Goal: Task Accomplishment & Management: Complete application form

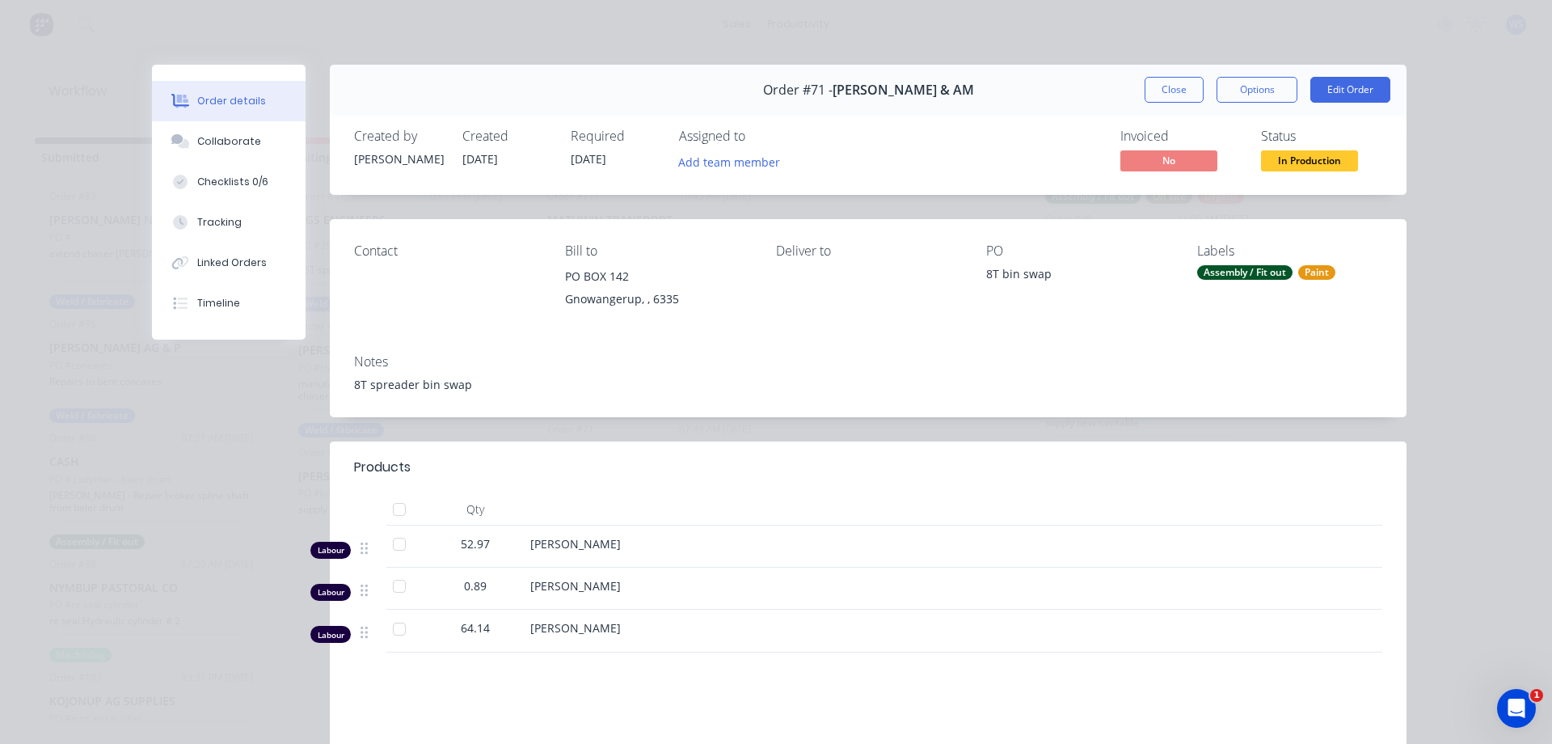
scroll to position [526, 0]
click at [1181, 89] on button "Close" at bounding box center [1174, 90] width 59 height 26
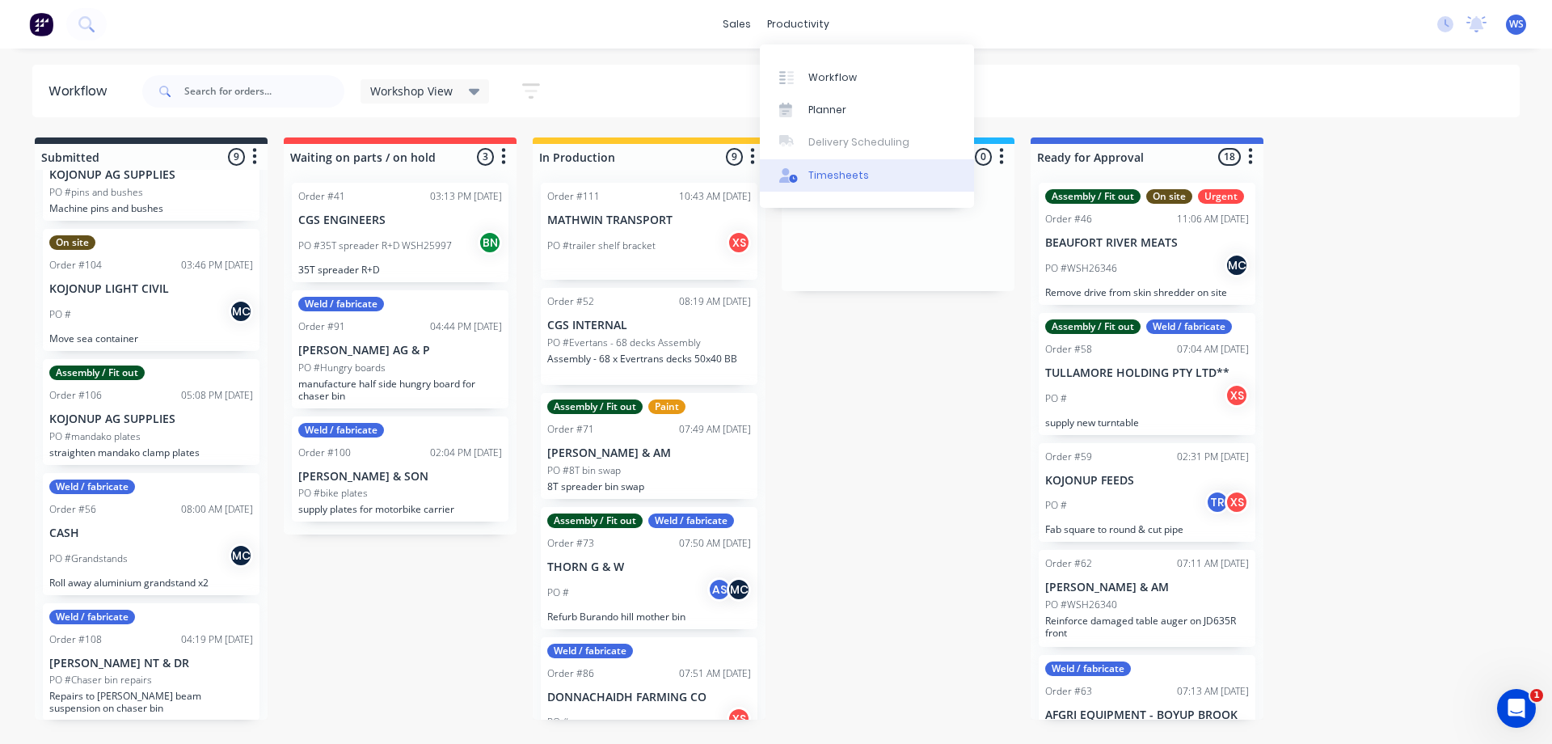
click at [832, 183] on link "Timesheets" at bounding box center [867, 175] width 214 height 32
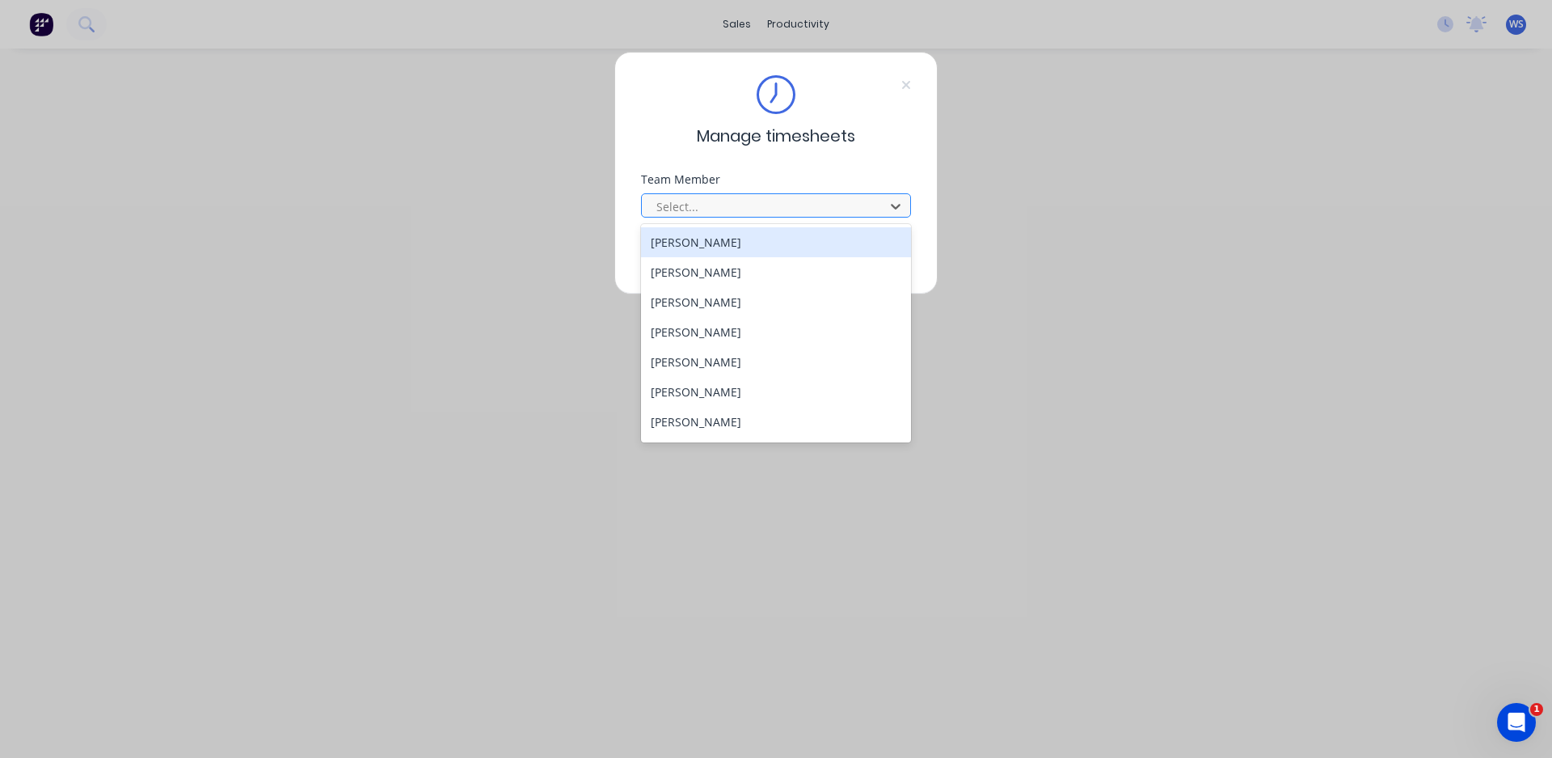
click at [783, 213] on div at bounding box center [766, 206] width 222 height 20
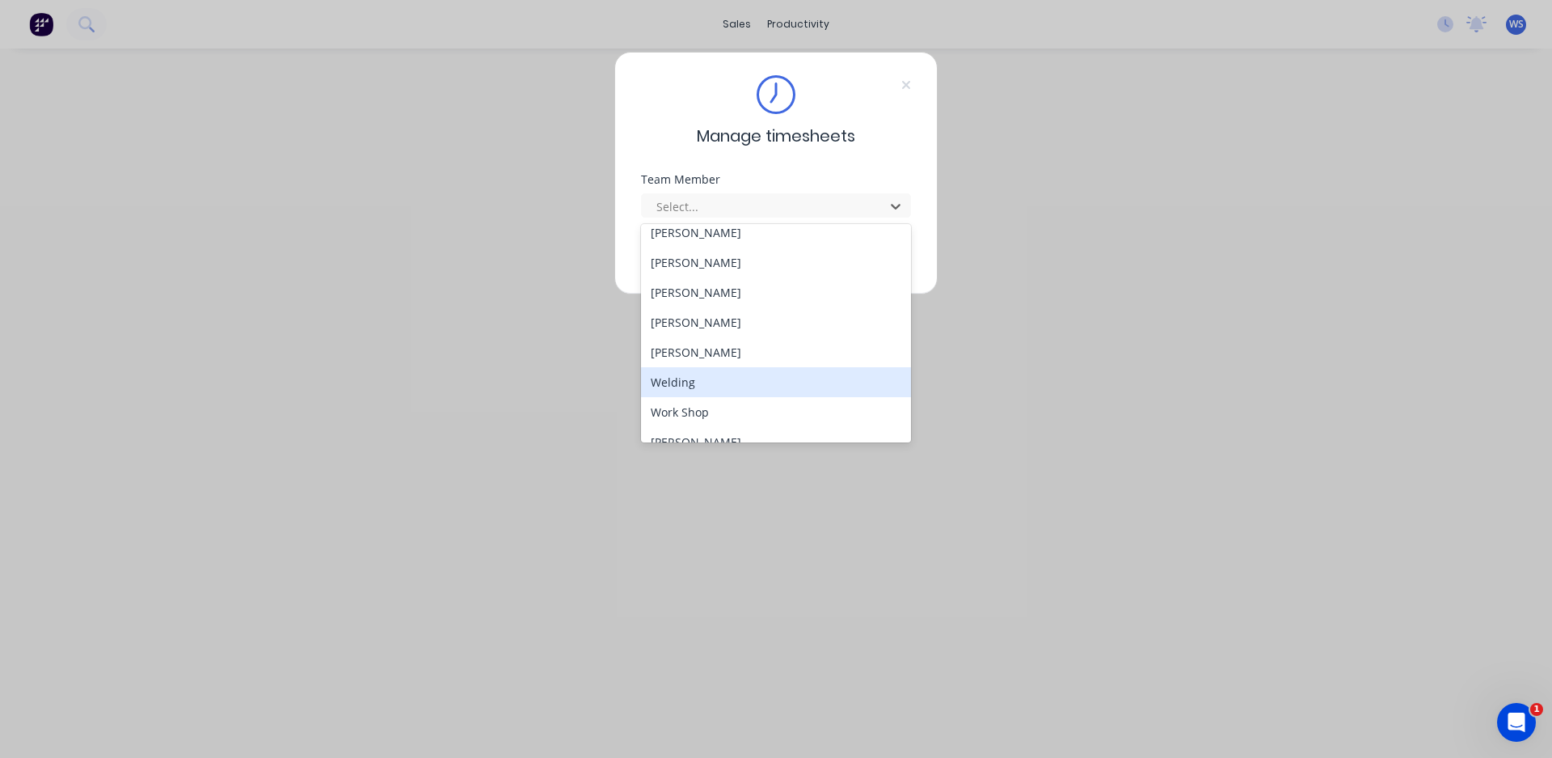
scroll to position [147, 0]
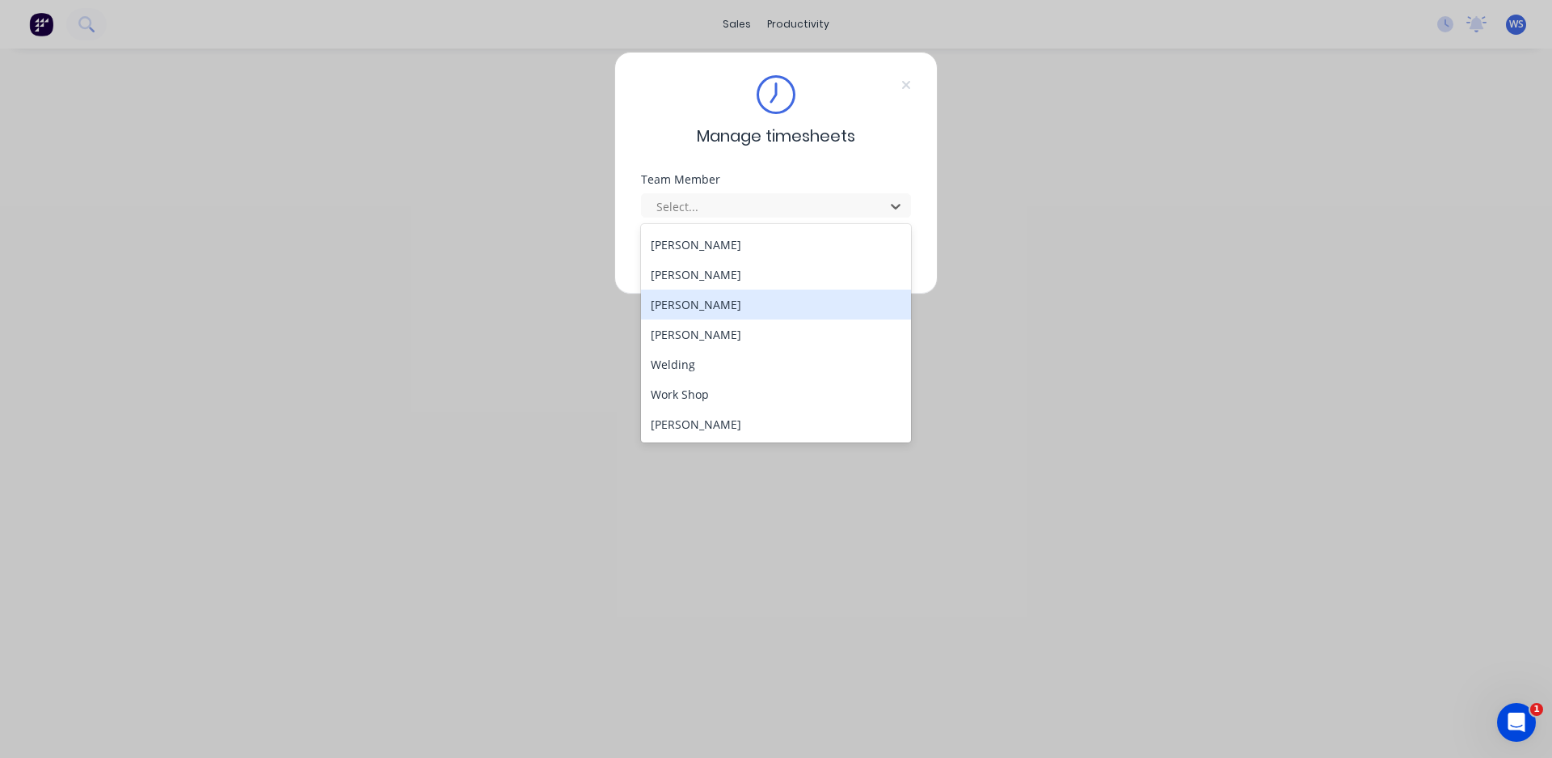
click at [707, 311] on div "[PERSON_NAME]" at bounding box center [776, 304] width 270 height 30
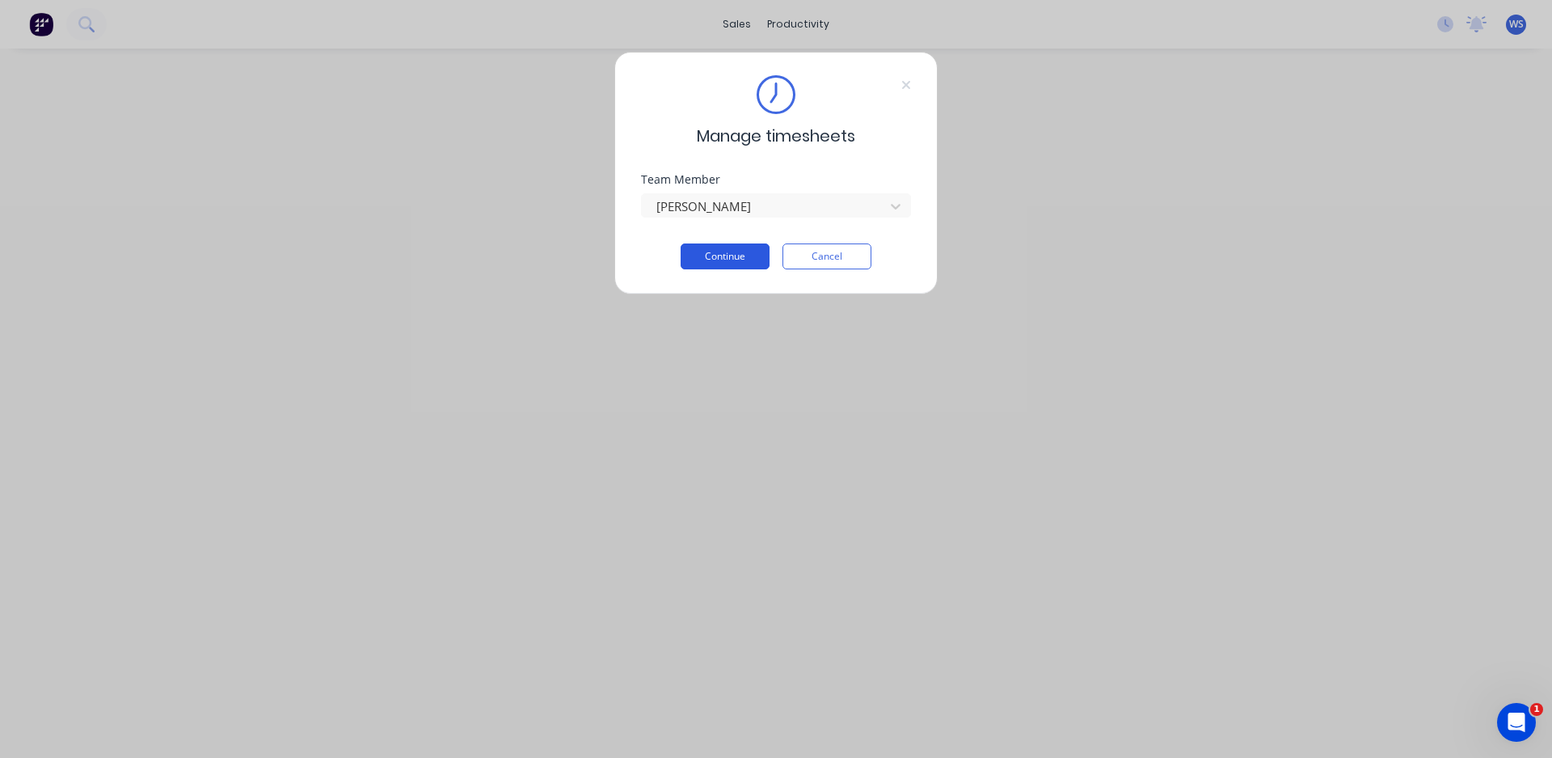
click at [720, 259] on button "Continue" at bounding box center [725, 256] width 89 height 26
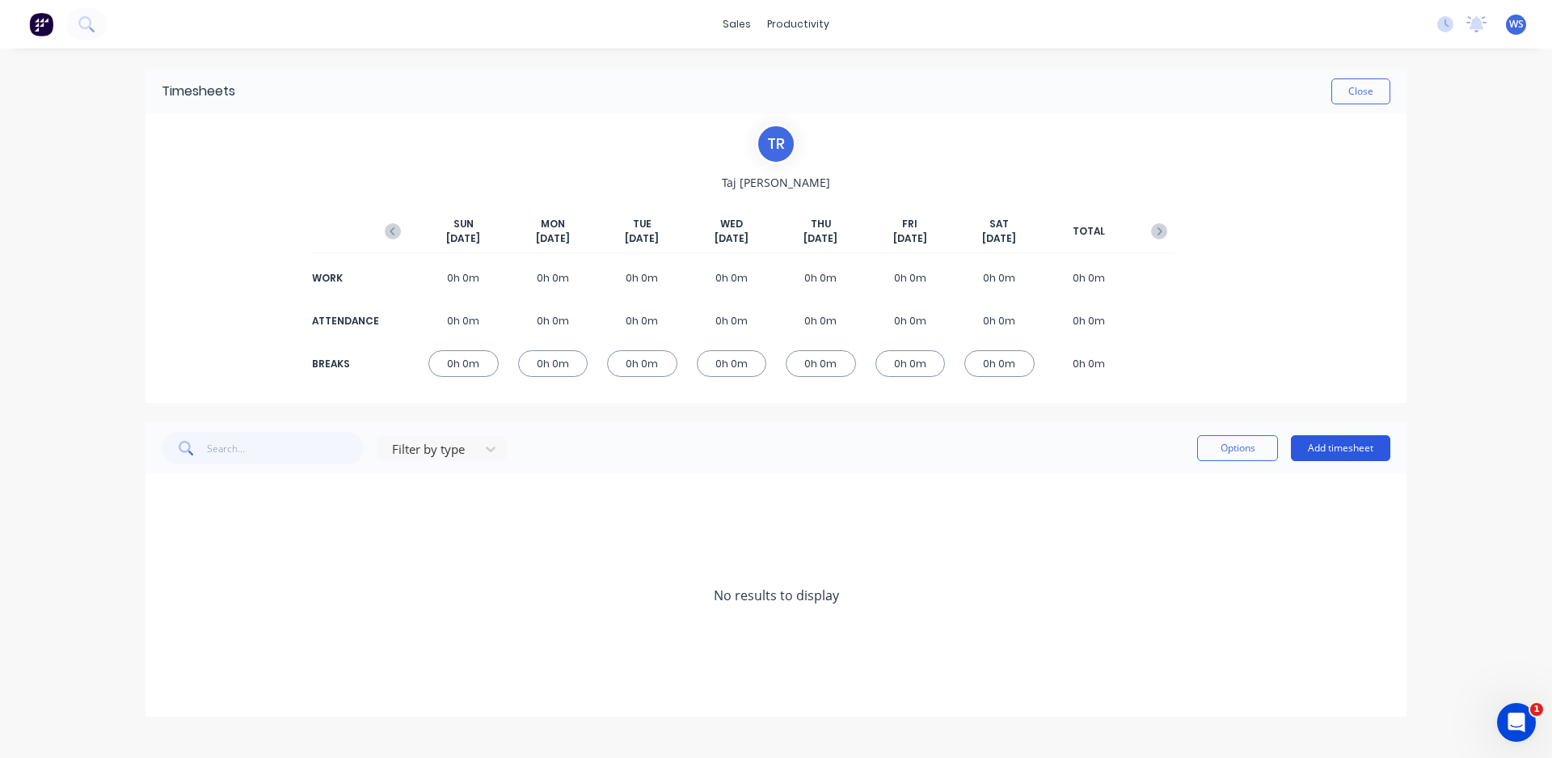
click at [1367, 452] on button "Add timesheet" at bounding box center [1340, 448] width 99 height 26
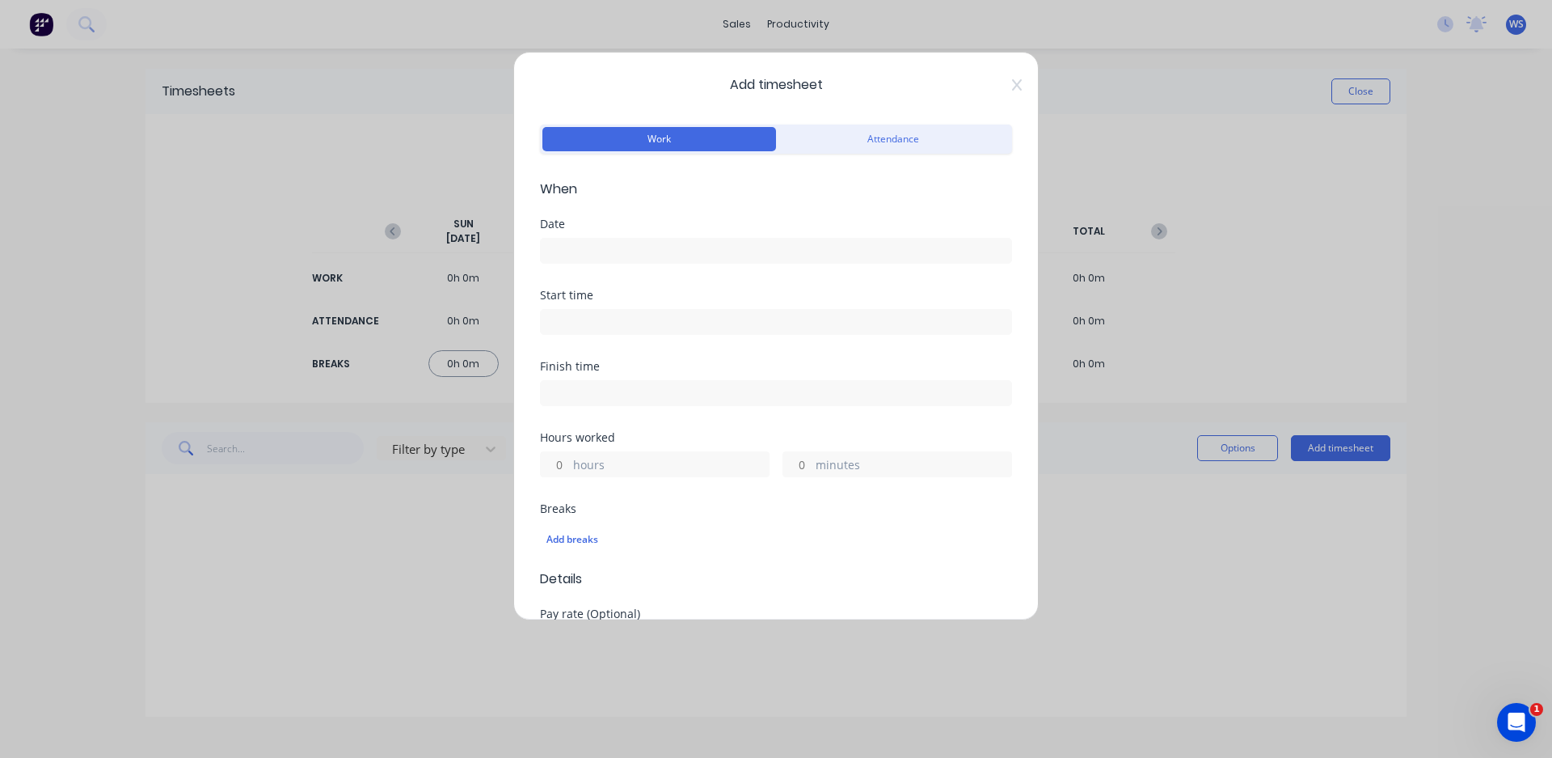
click at [618, 244] on input at bounding box center [776, 251] width 471 height 24
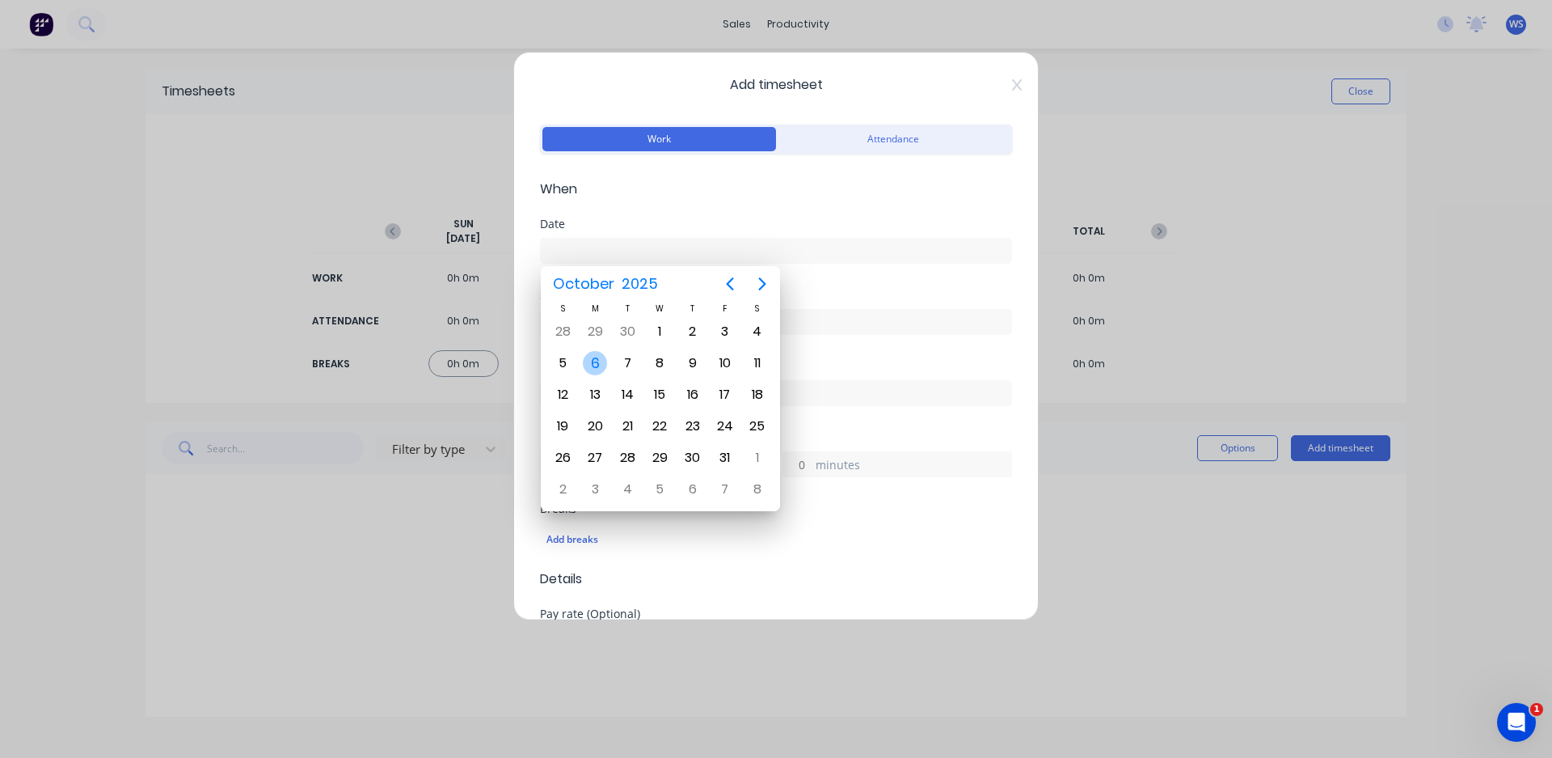
click at [596, 357] on div "6" at bounding box center [595, 363] width 24 height 24
type input "[DATE]"
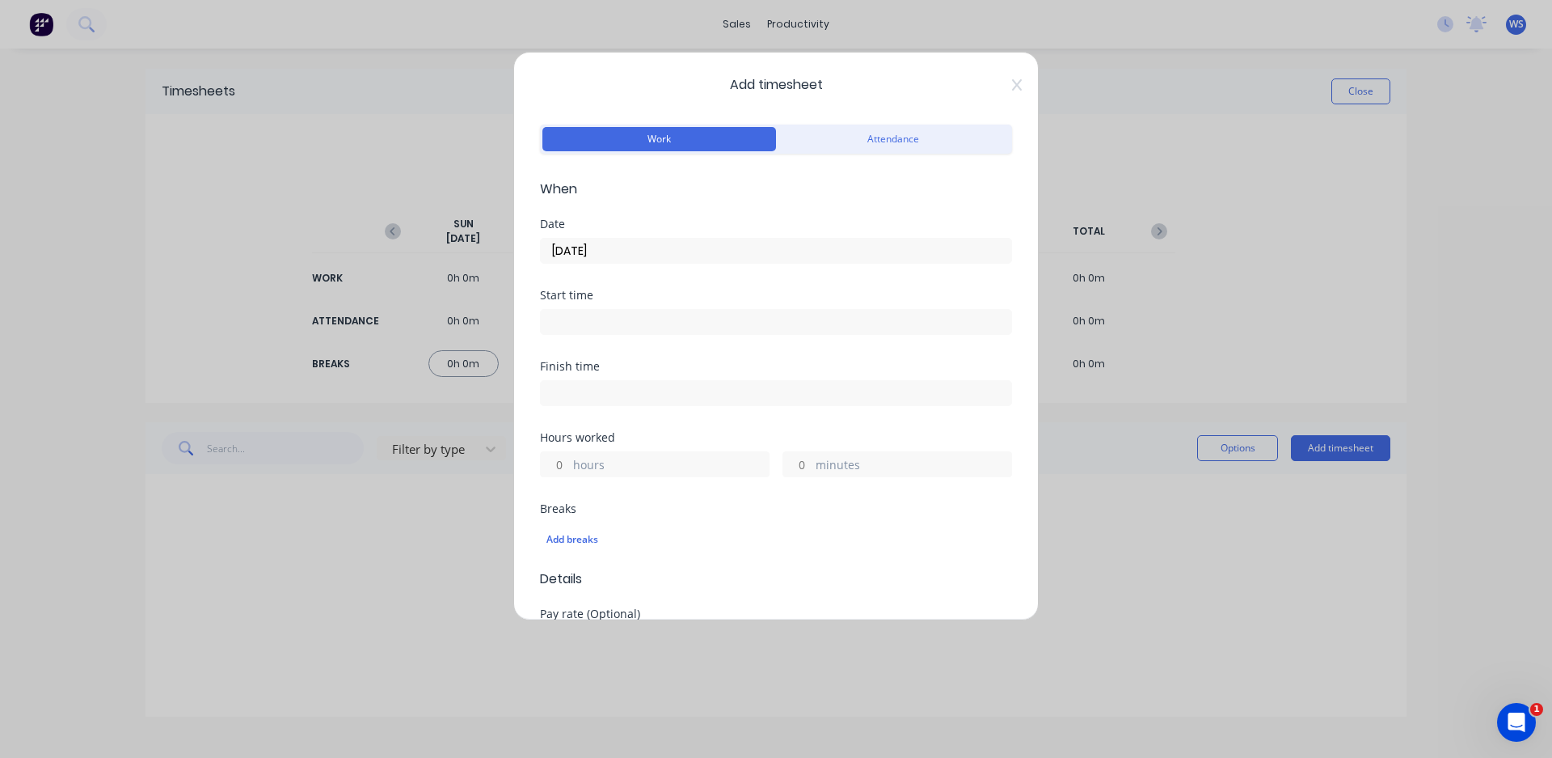
click at [609, 323] on input at bounding box center [776, 322] width 471 height 24
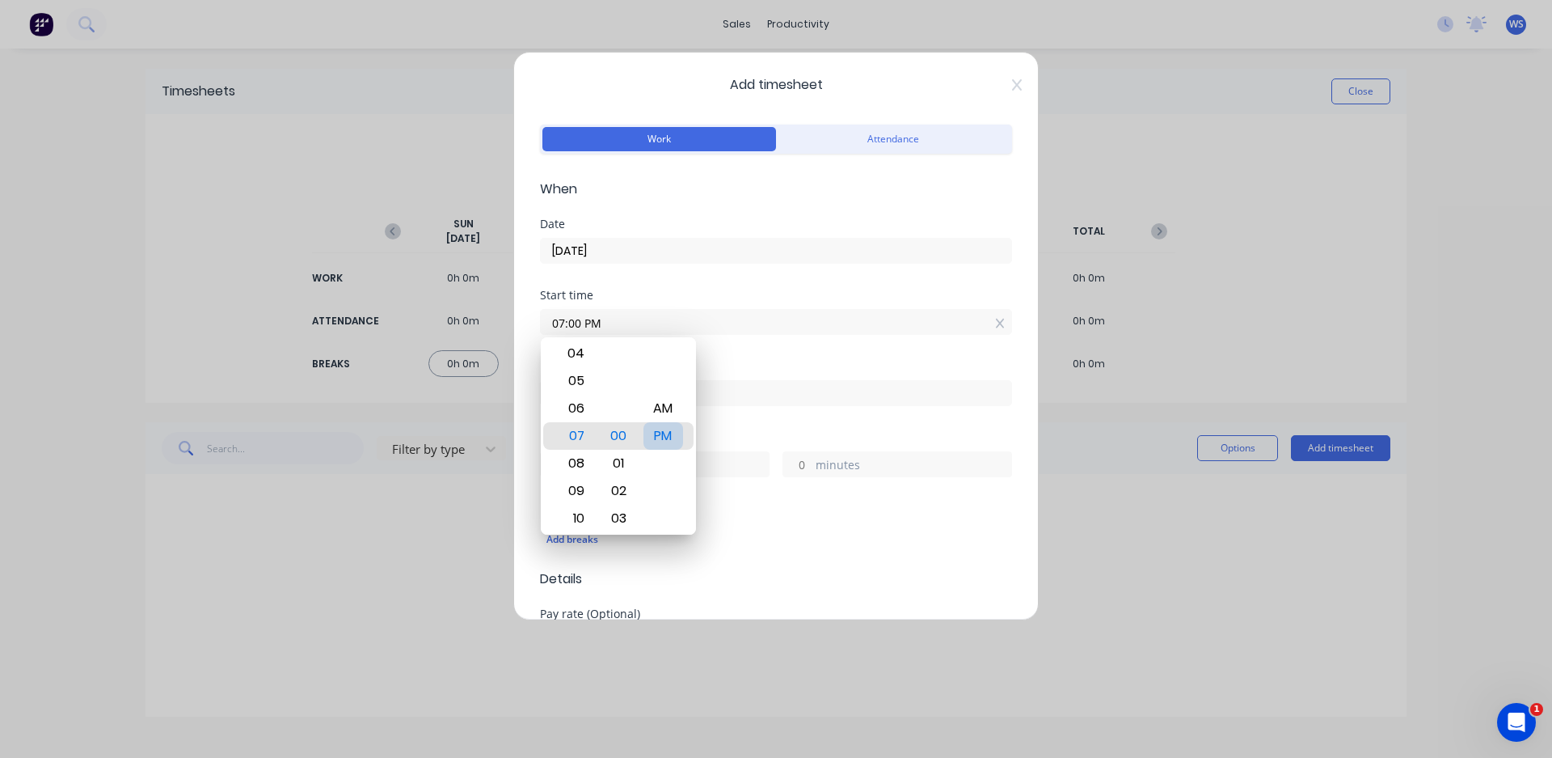
type input "07:00 AM"
click at [771, 361] on div "Finish time" at bounding box center [776, 366] width 472 height 11
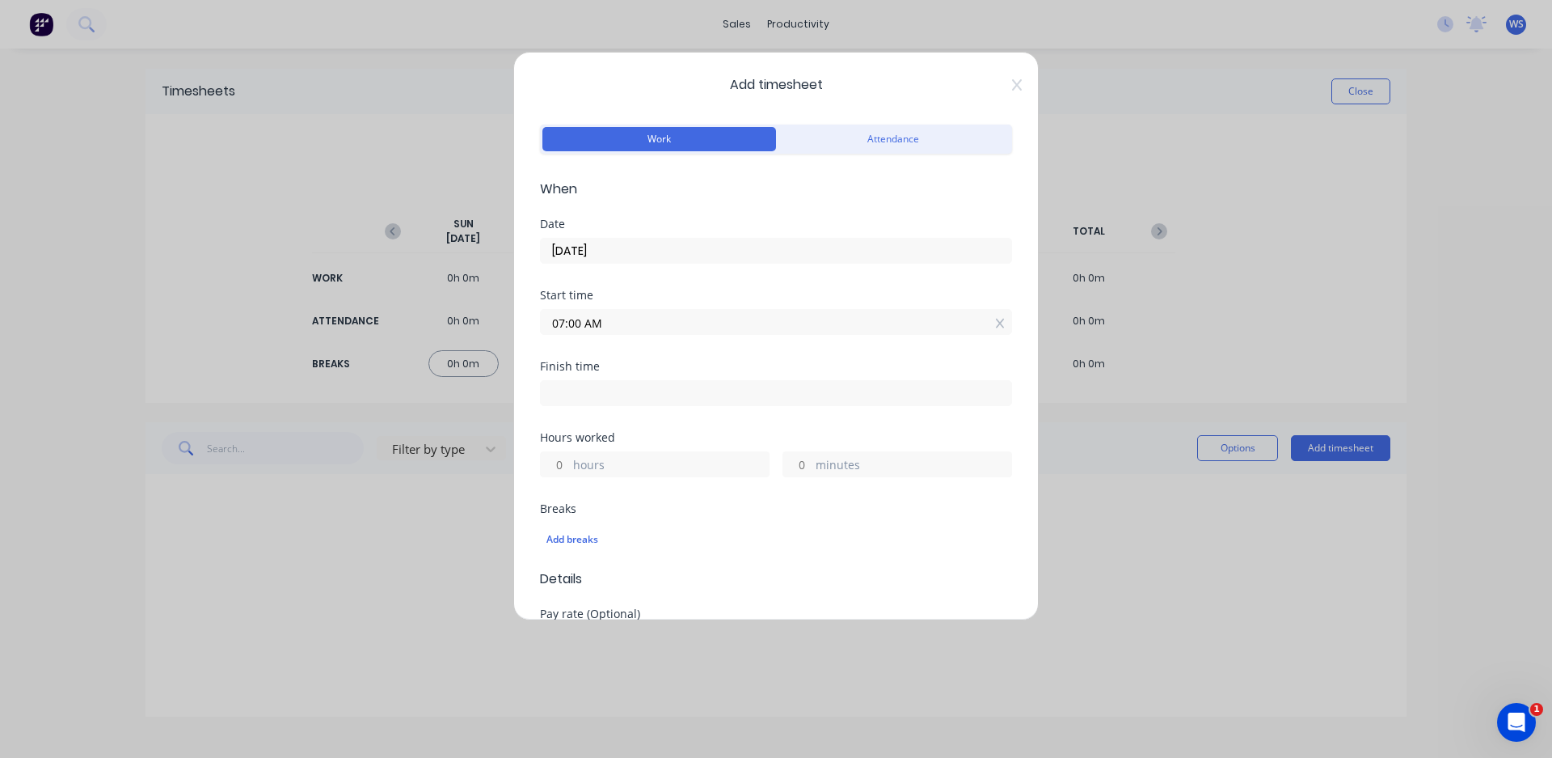
click at [718, 391] on input at bounding box center [776, 393] width 471 height 24
type input "05:04 PM"
type input "10"
type input "4"
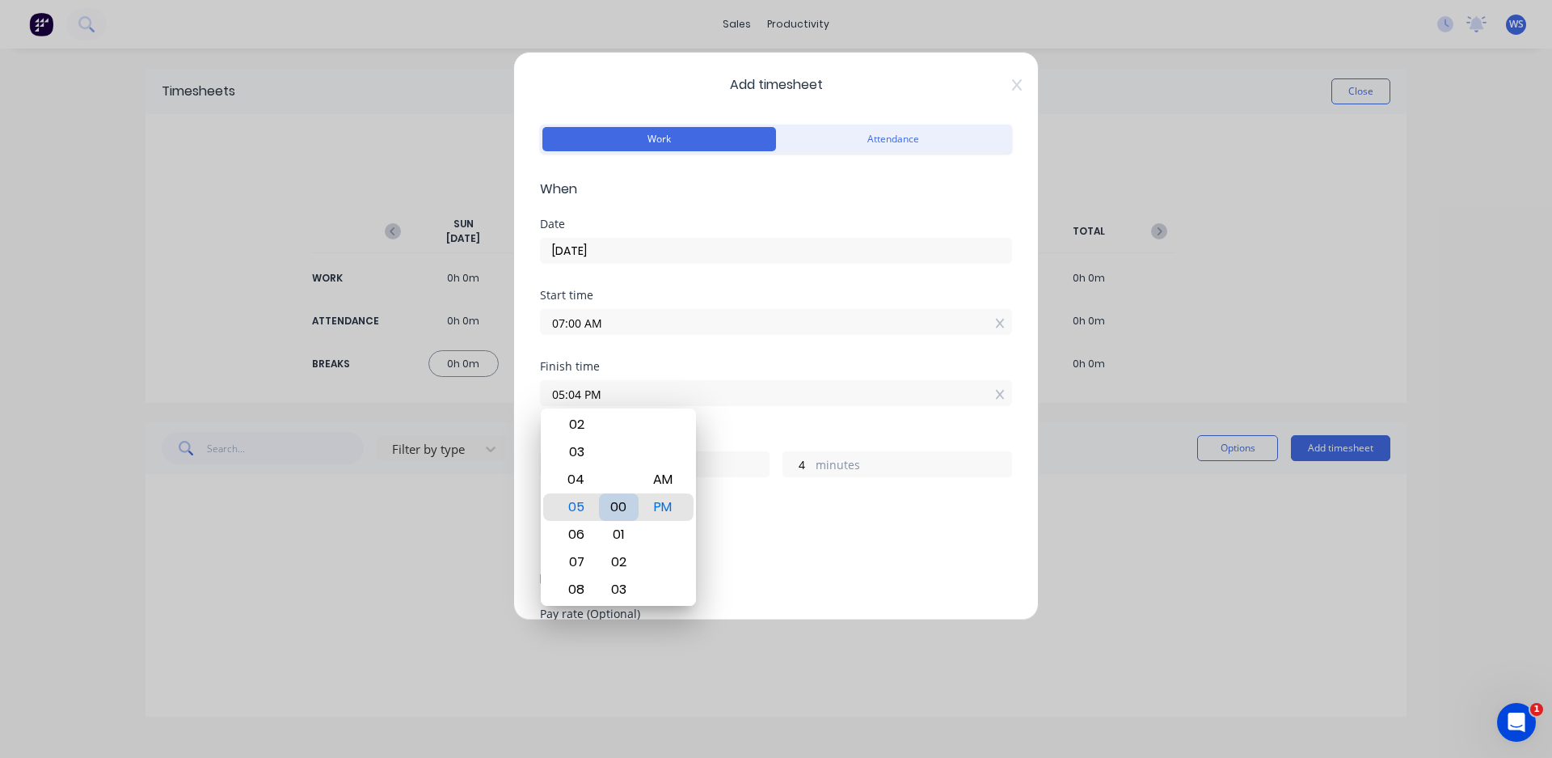
type input "05:00 PM"
type input "0"
click at [771, 426] on div "Finish time 05:00 PM" at bounding box center [776, 396] width 472 height 71
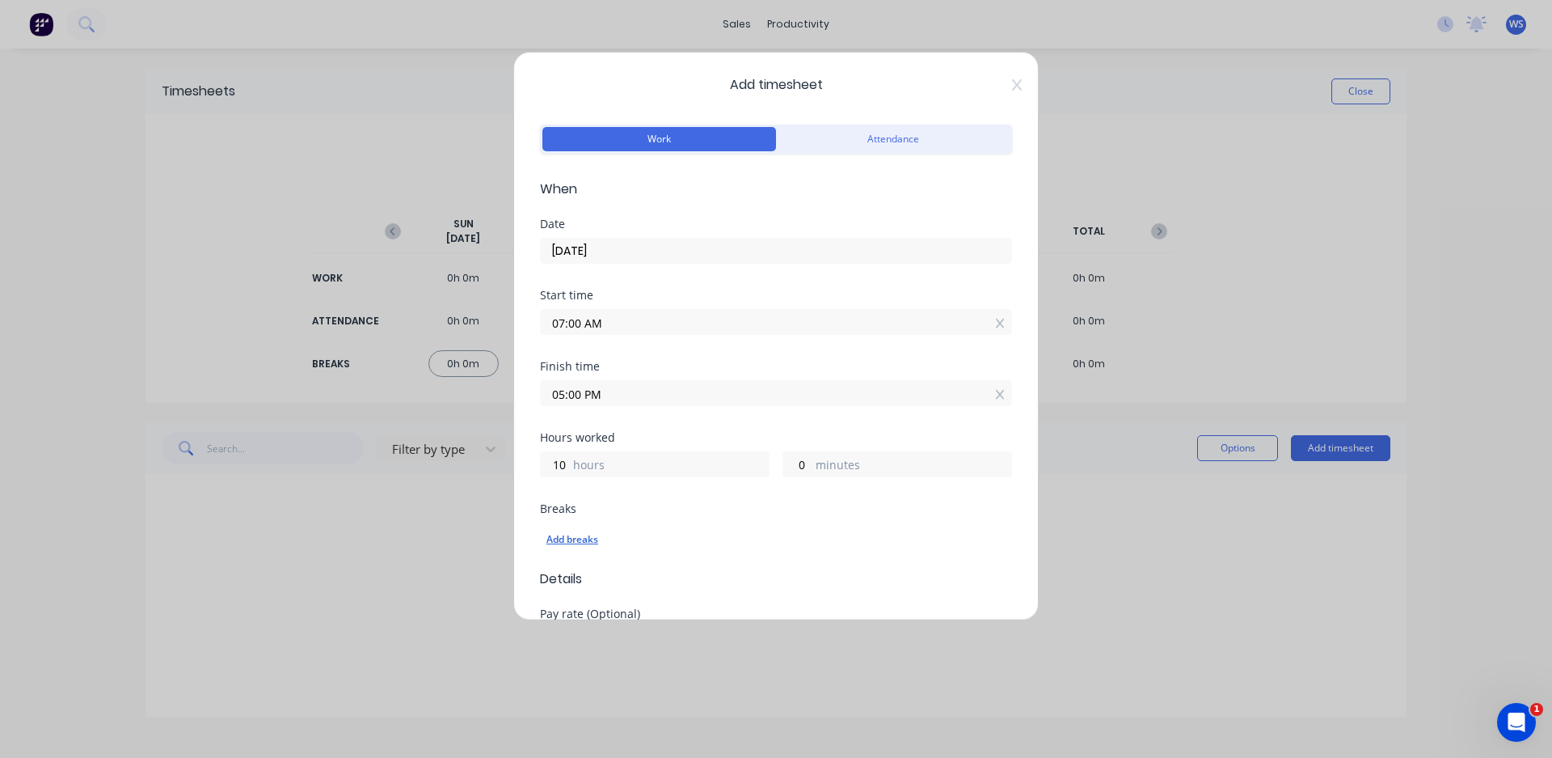
click at [585, 538] on div "Add breaks" at bounding box center [776, 539] width 459 height 21
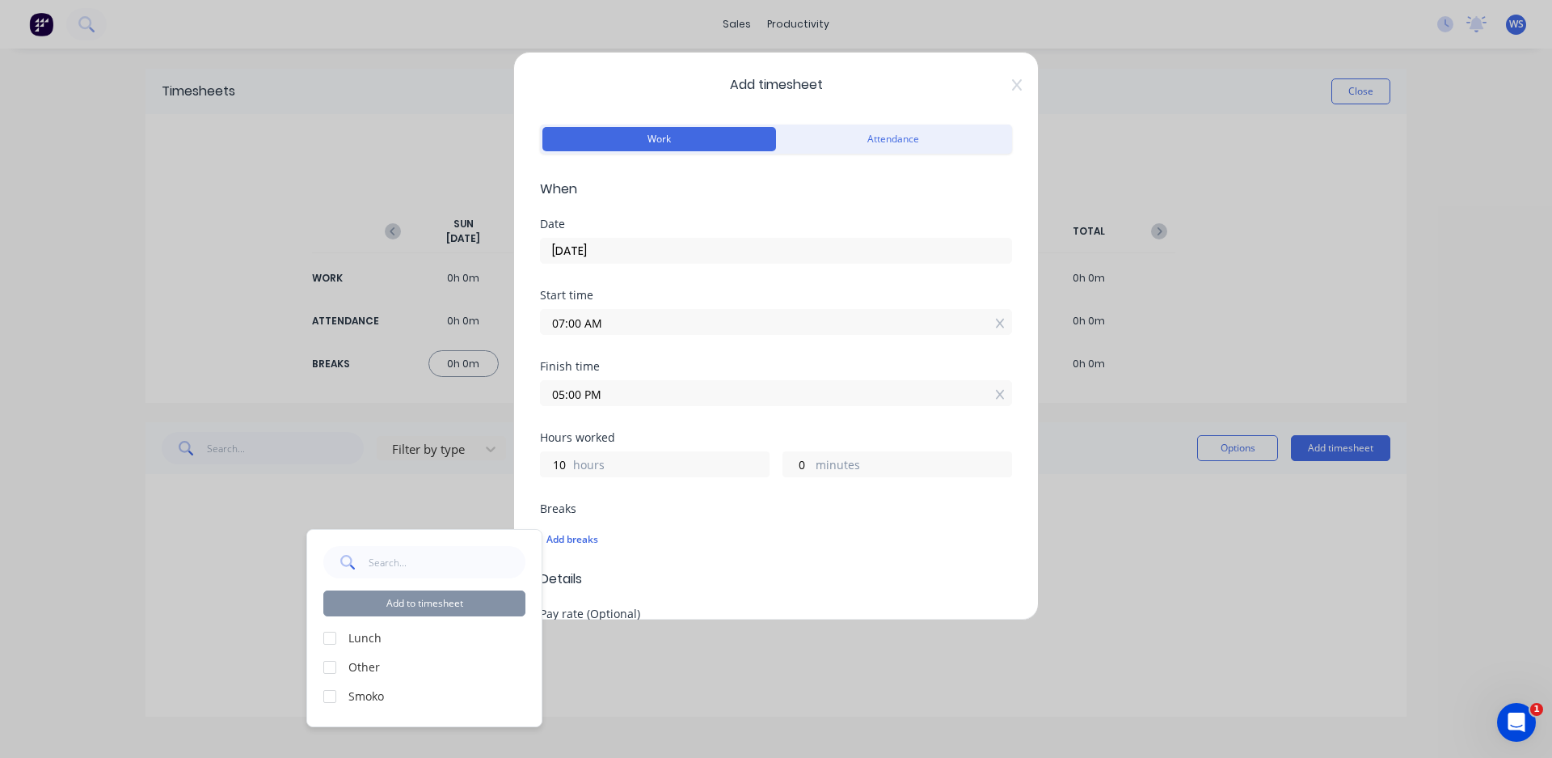
click at [370, 642] on label "Lunch" at bounding box center [436, 637] width 177 height 17
click at [329, 641] on div at bounding box center [330, 638] width 32 height 32
click at [327, 696] on div at bounding box center [330, 696] width 32 height 32
click at [423, 602] on button "Add to timesheet" at bounding box center [424, 603] width 202 height 26
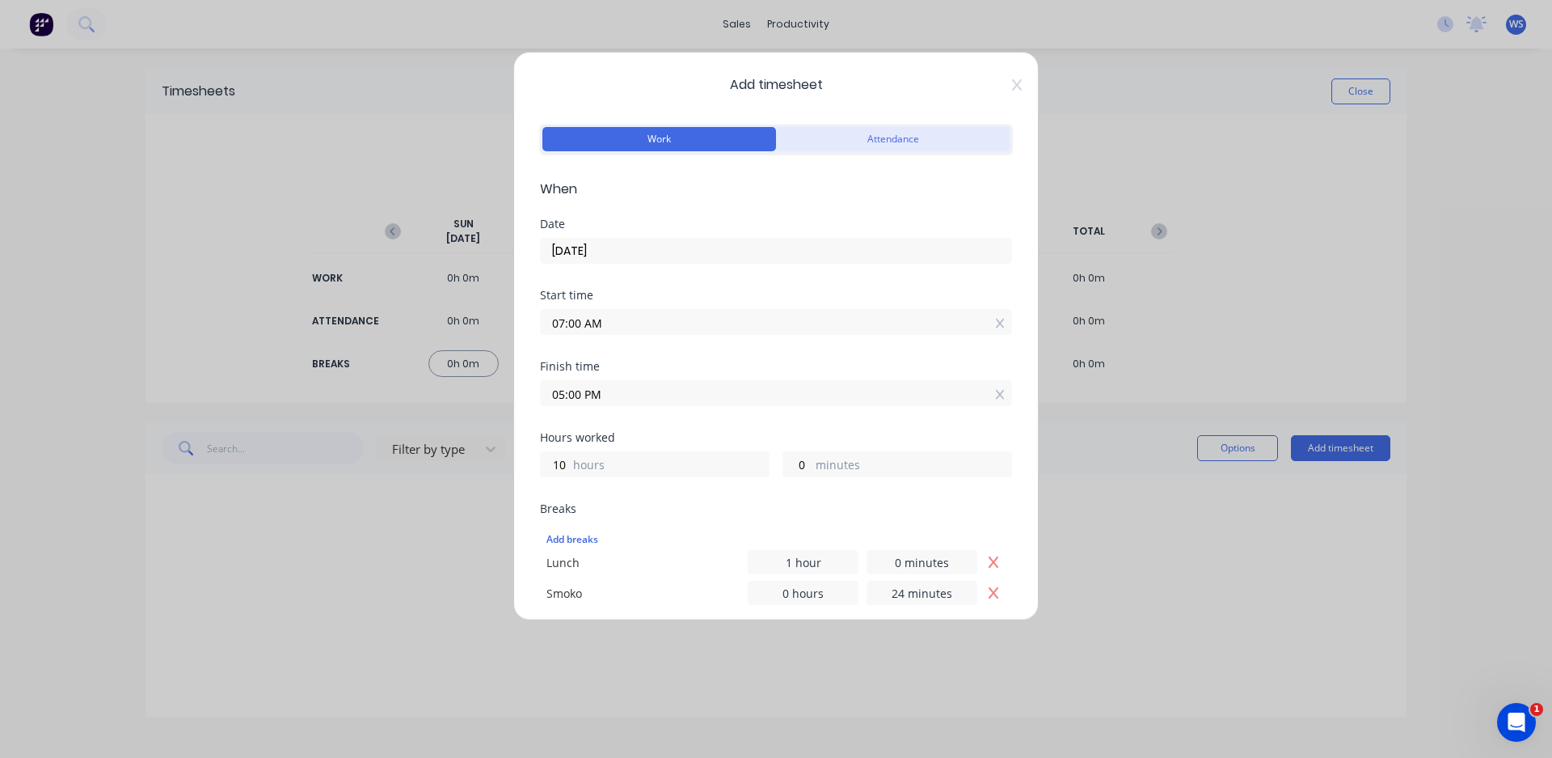
click at [859, 143] on button "Attendance" at bounding box center [893, 139] width 234 height 24
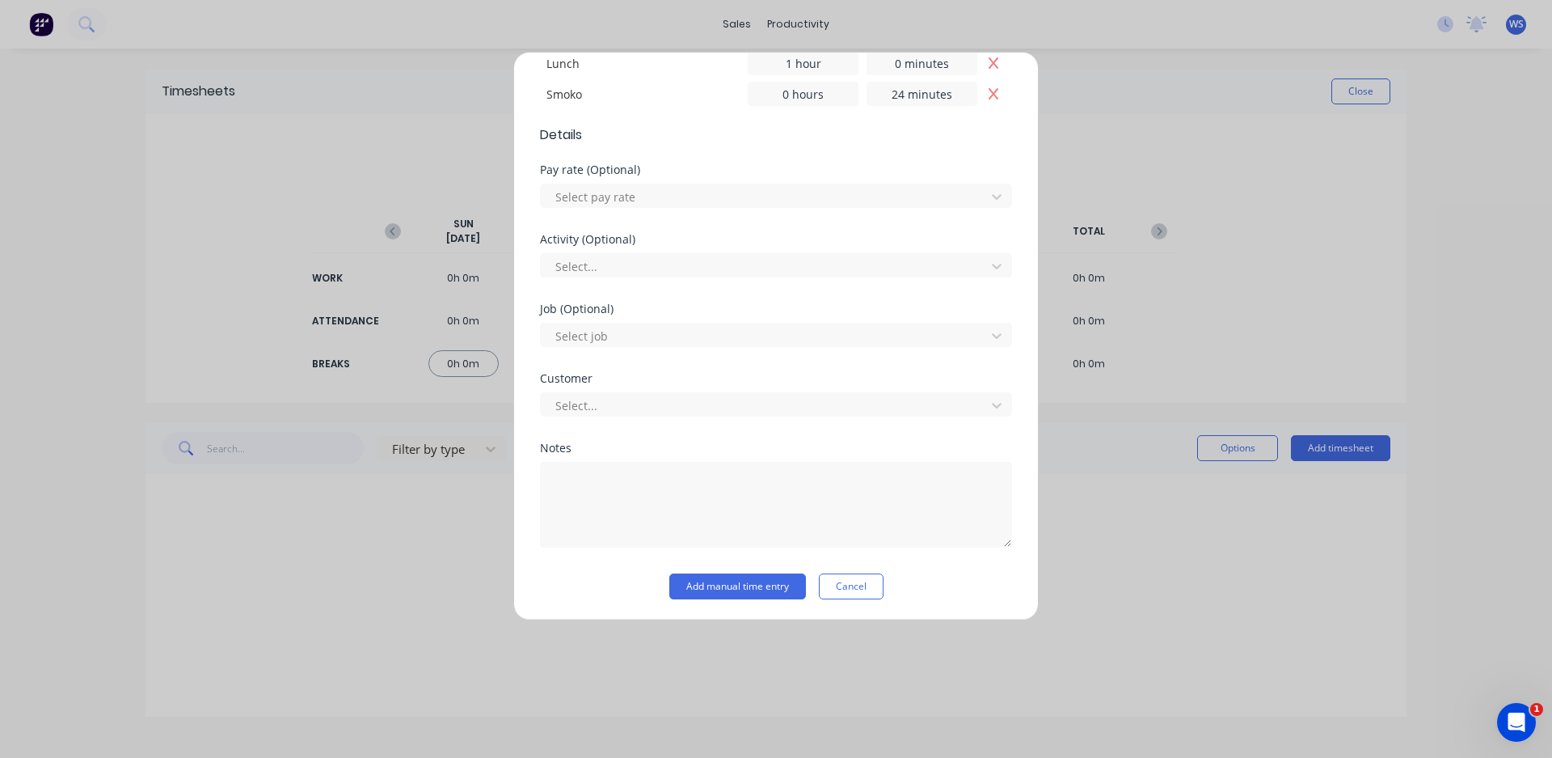
scroll to position [501, 0]
click at [707, 581] on button "Add manual time entry" at bounding box center [737, 584] width 137 height 26
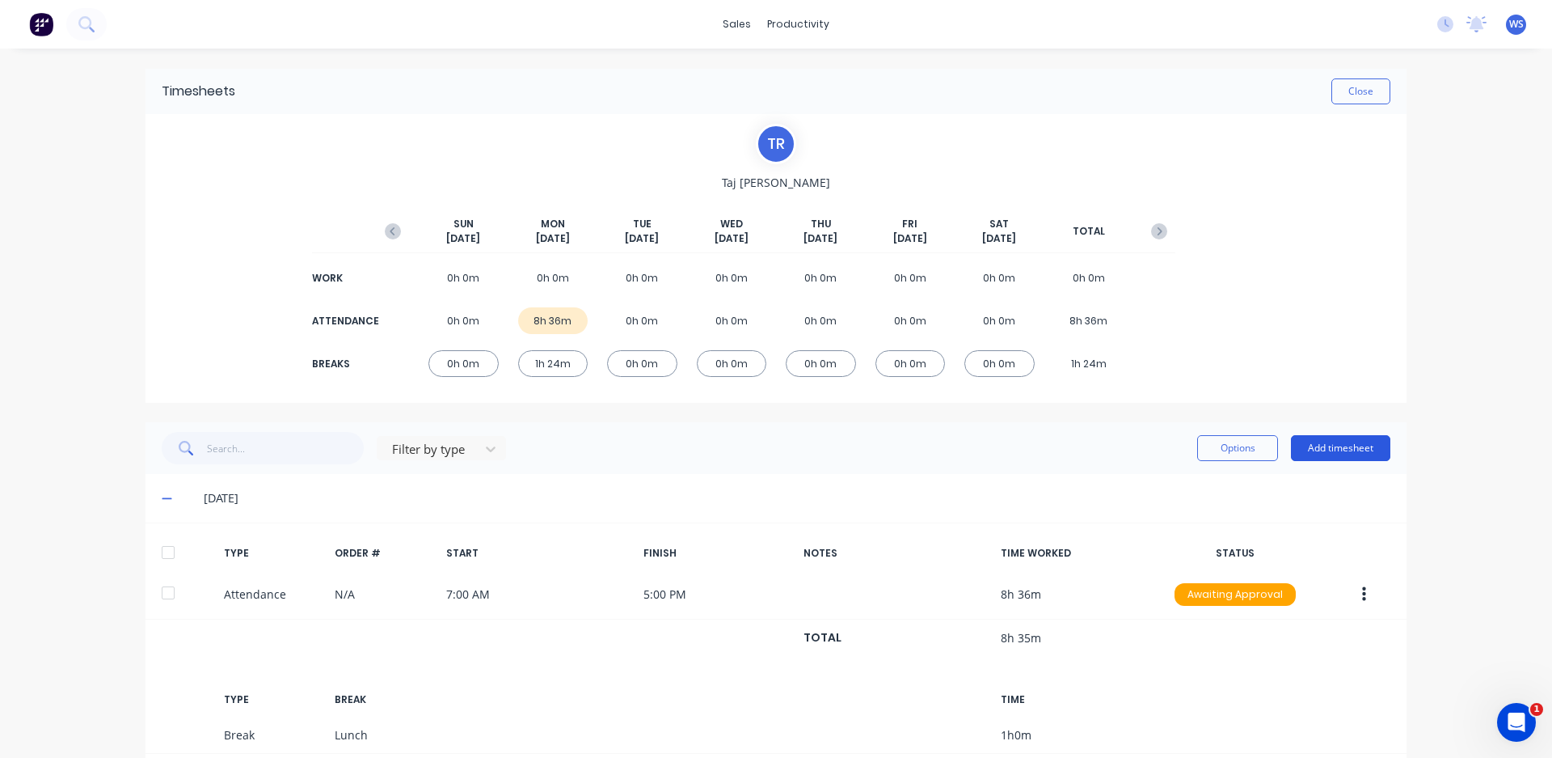
click at [1341, 447] on button "Add timesheet" at bounding box center [1340, 448] width 99 height 26
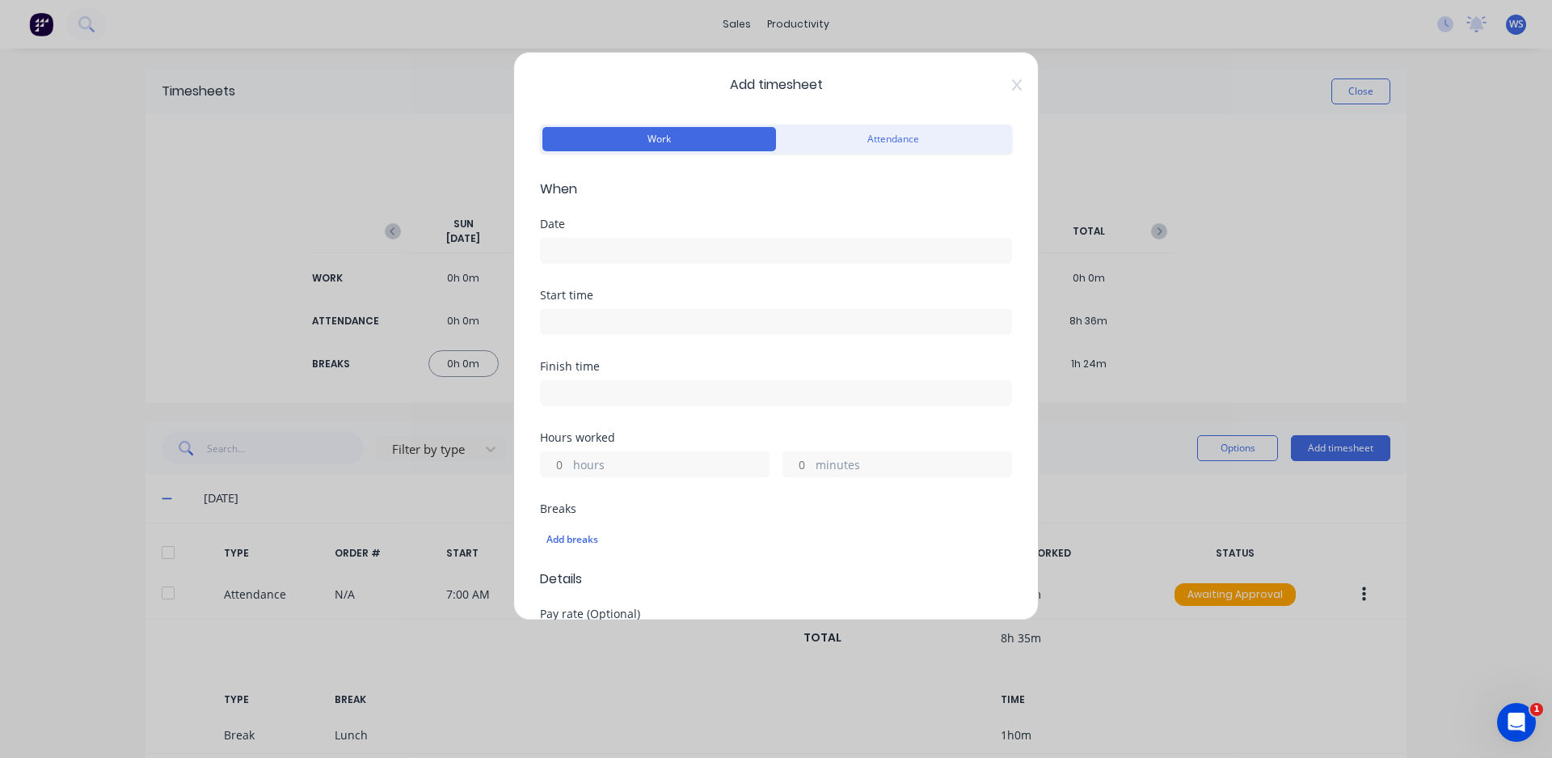
drag, startPoint x: 600, startPoint y: 255, endPoint x: 602, endPoint y: 194, distance: 60.7
click at [602, 194] on span "When" at bounding box center [776, 188] width 472 height 19
click at [569, 251] on input at bounding box center [776, 251] width 471 height 24
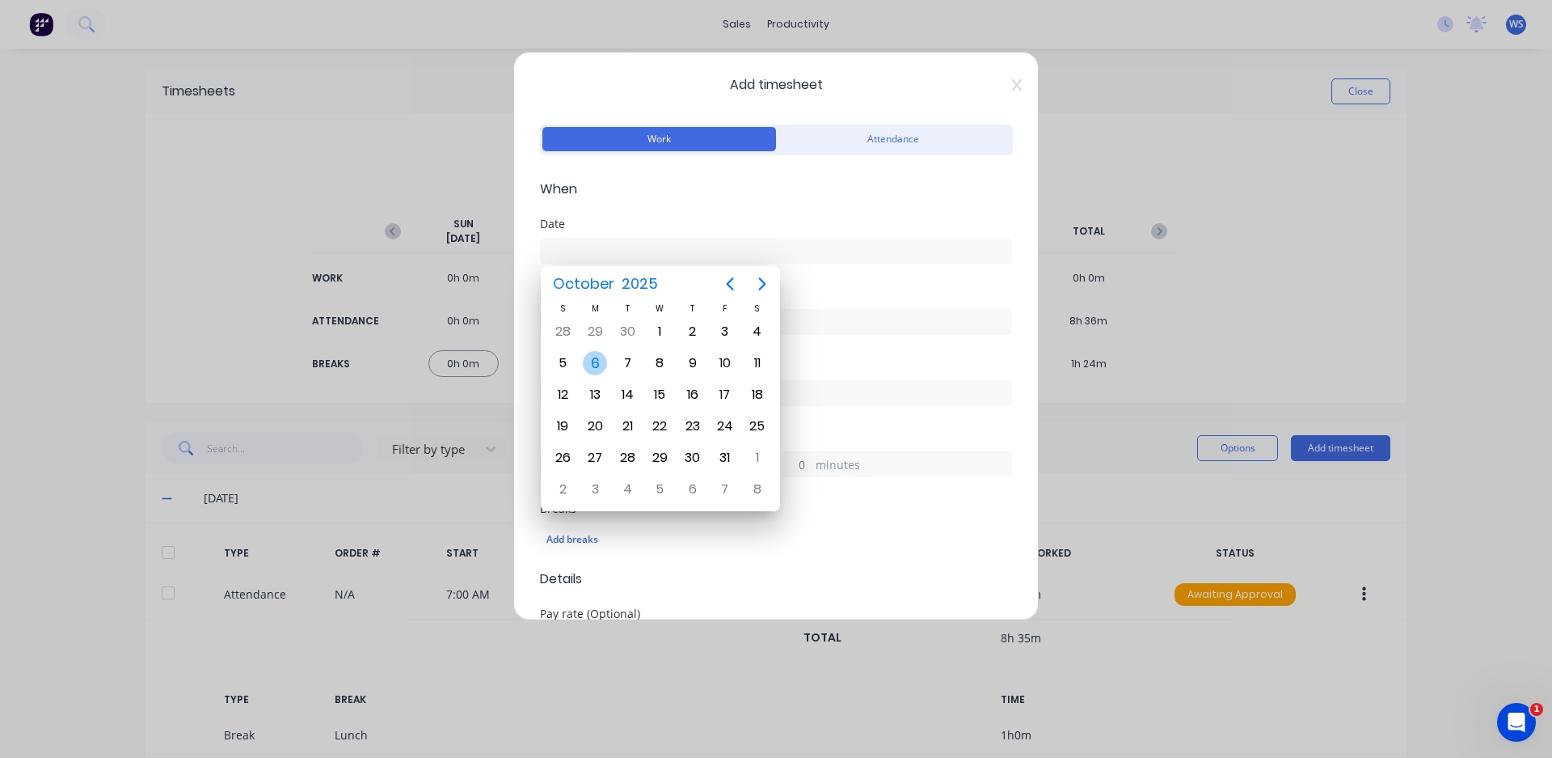
click at [601, 355] on div "6" at bounding box center [595, 363] width 24 height 24
type input "[DATE]"
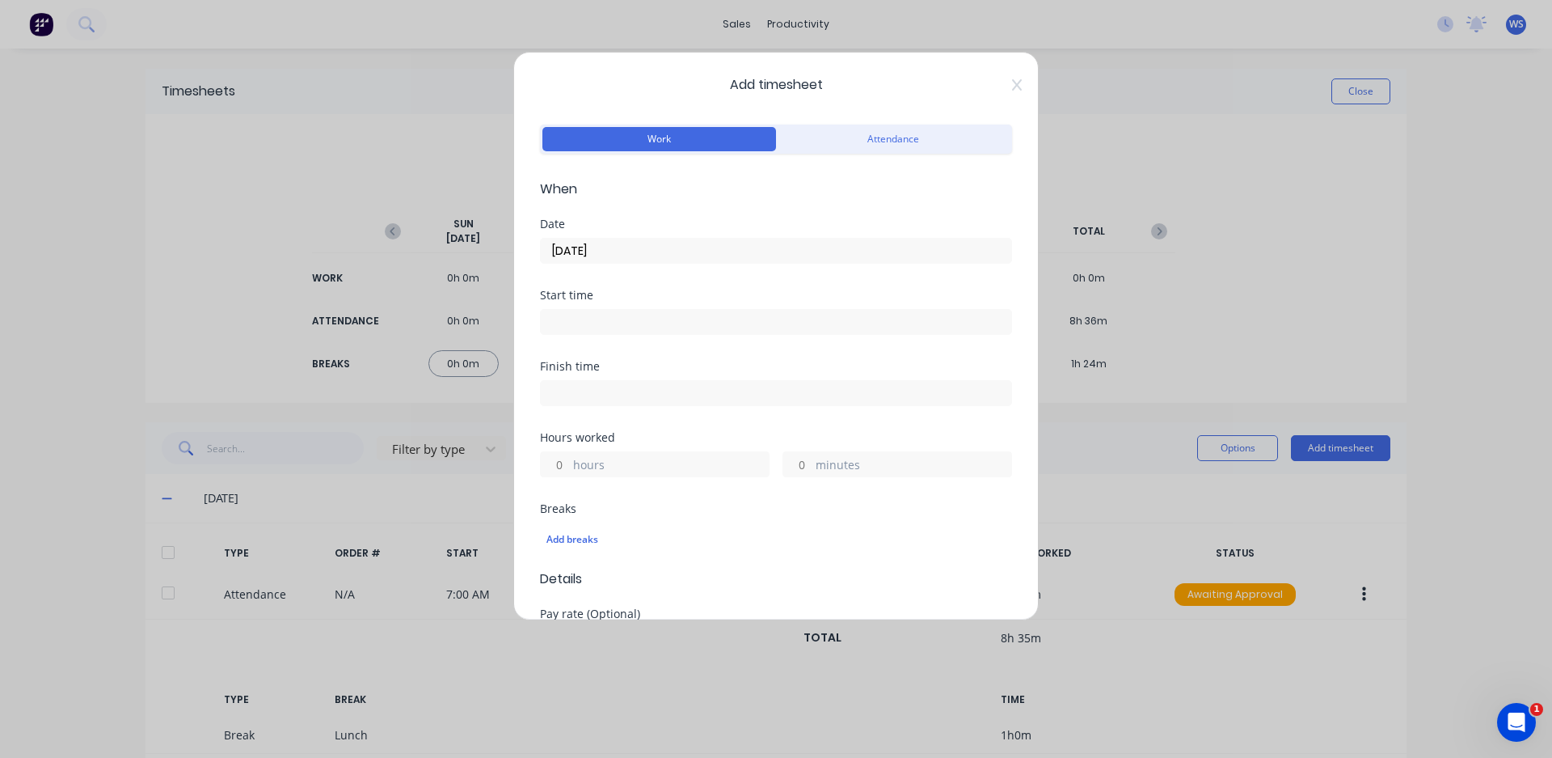
click at [601, 315] on input at bounding box center [776, 322] width 471 height 24
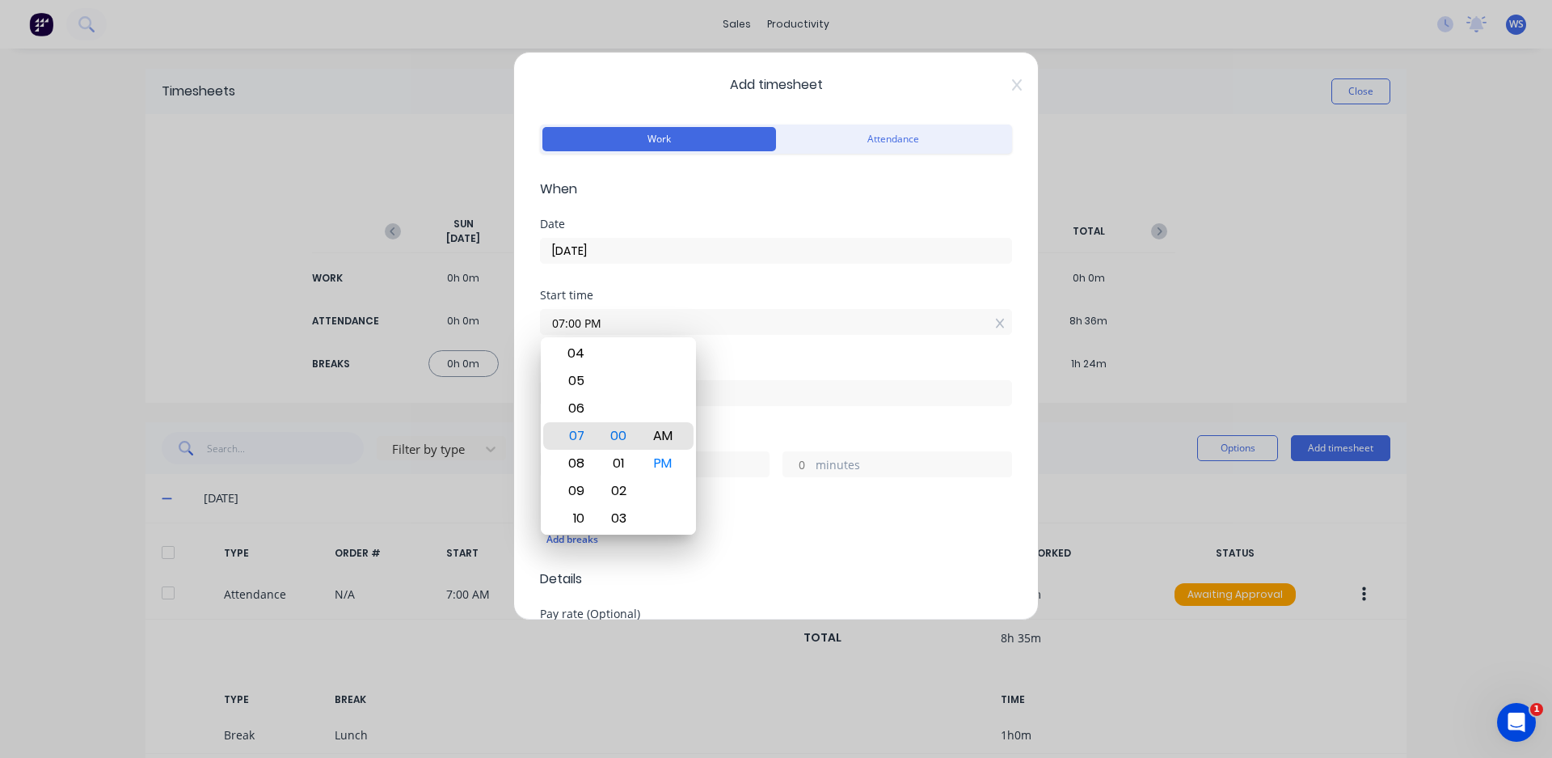
type input "07:00 AM"
click at [720, 354] on div "Start time 07:00 AM" at bounding box center [776, 324] width 472 height 71
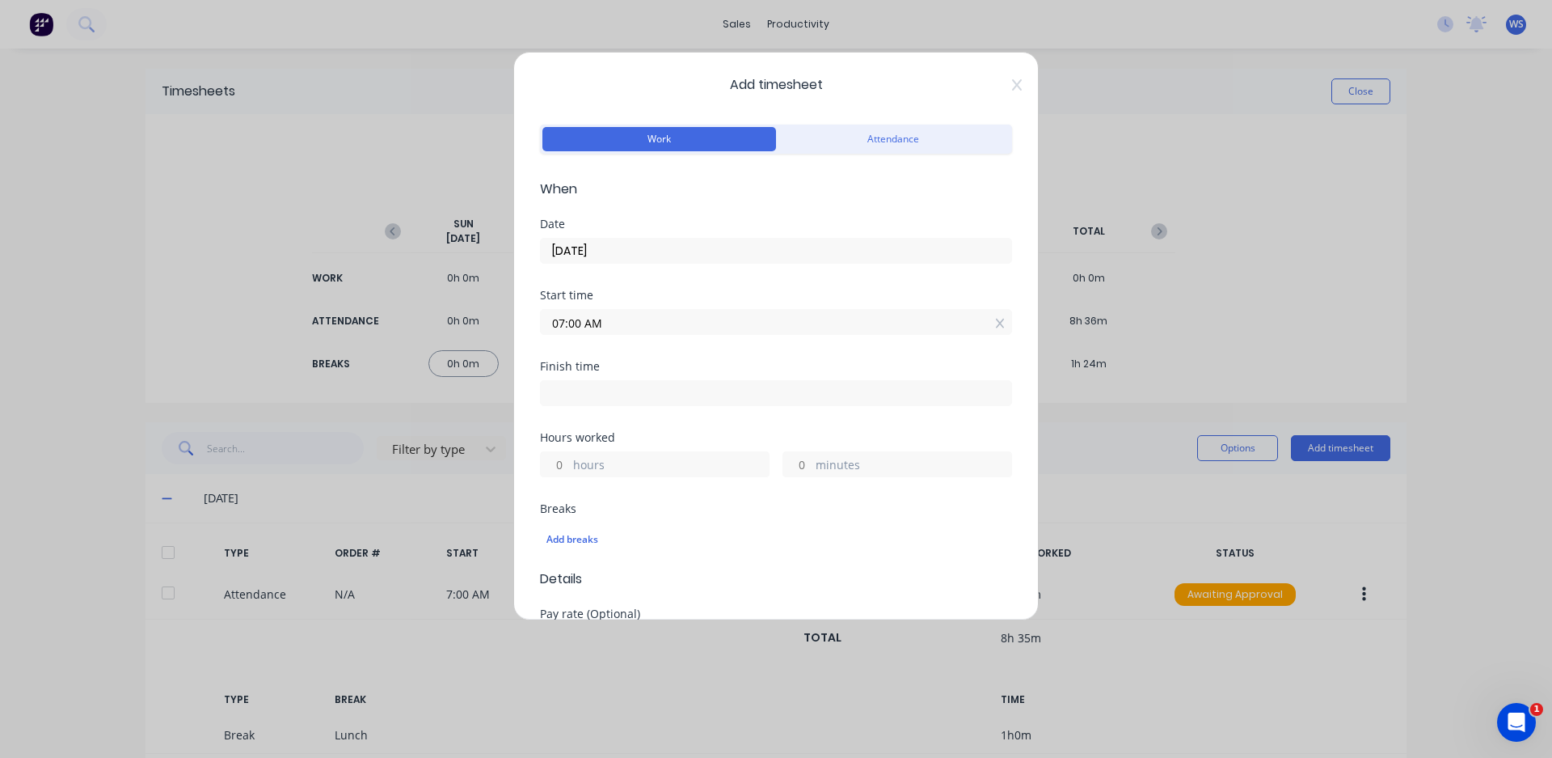
click at [707, 386] on input at bounding box center [776, 393] width 471 height 24
type input "05:05 PM"
type input "10"
type input "5"
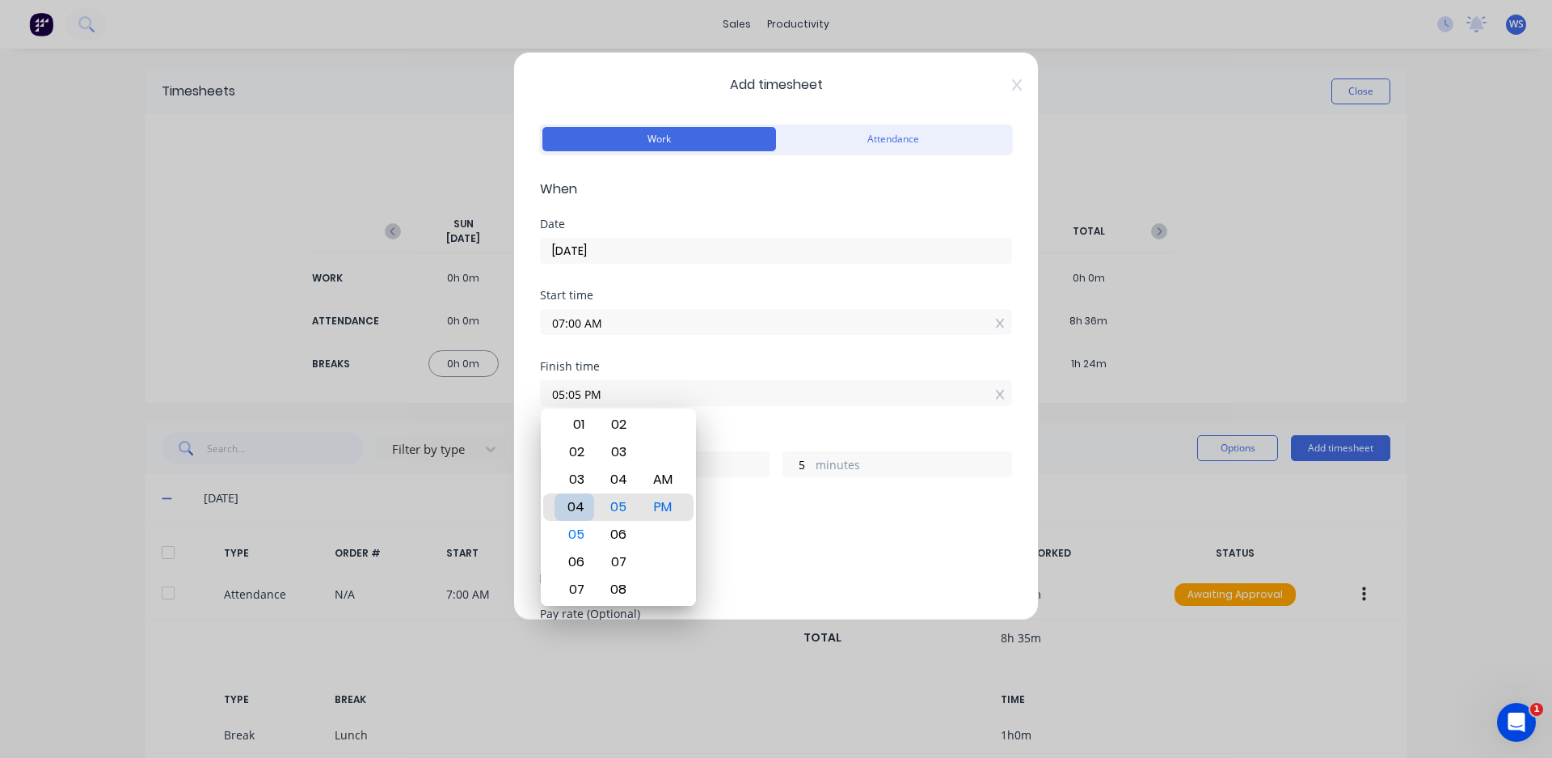
type input "04:05 PM"
type input "9"
type input "04:02 PM"
type input "2"
type input "04:00 PM"
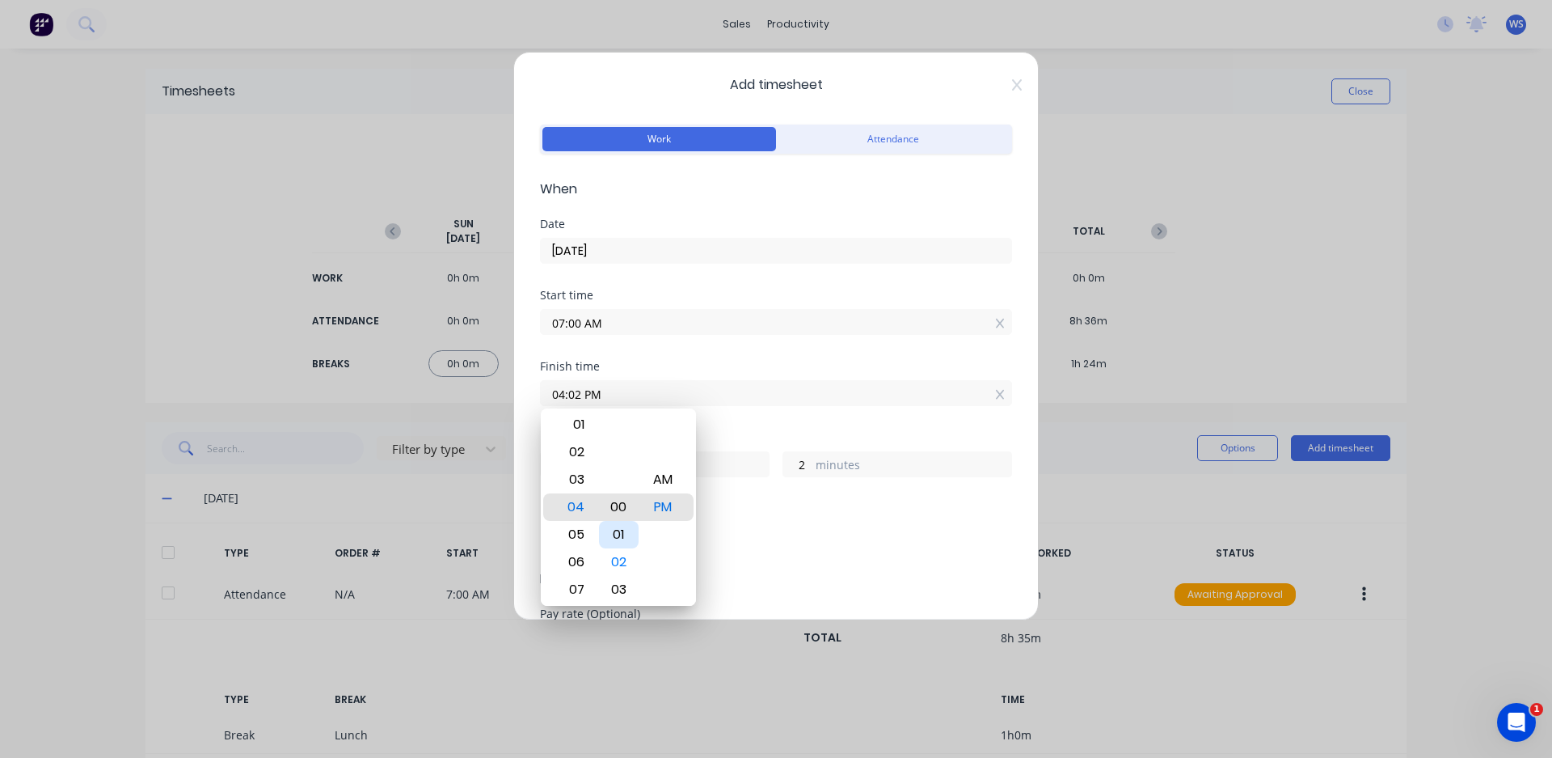
type input "0"
click at [733, 426] on div "Finish time 04:00 PM" at bounding box center [776, 396] width 472 height 71
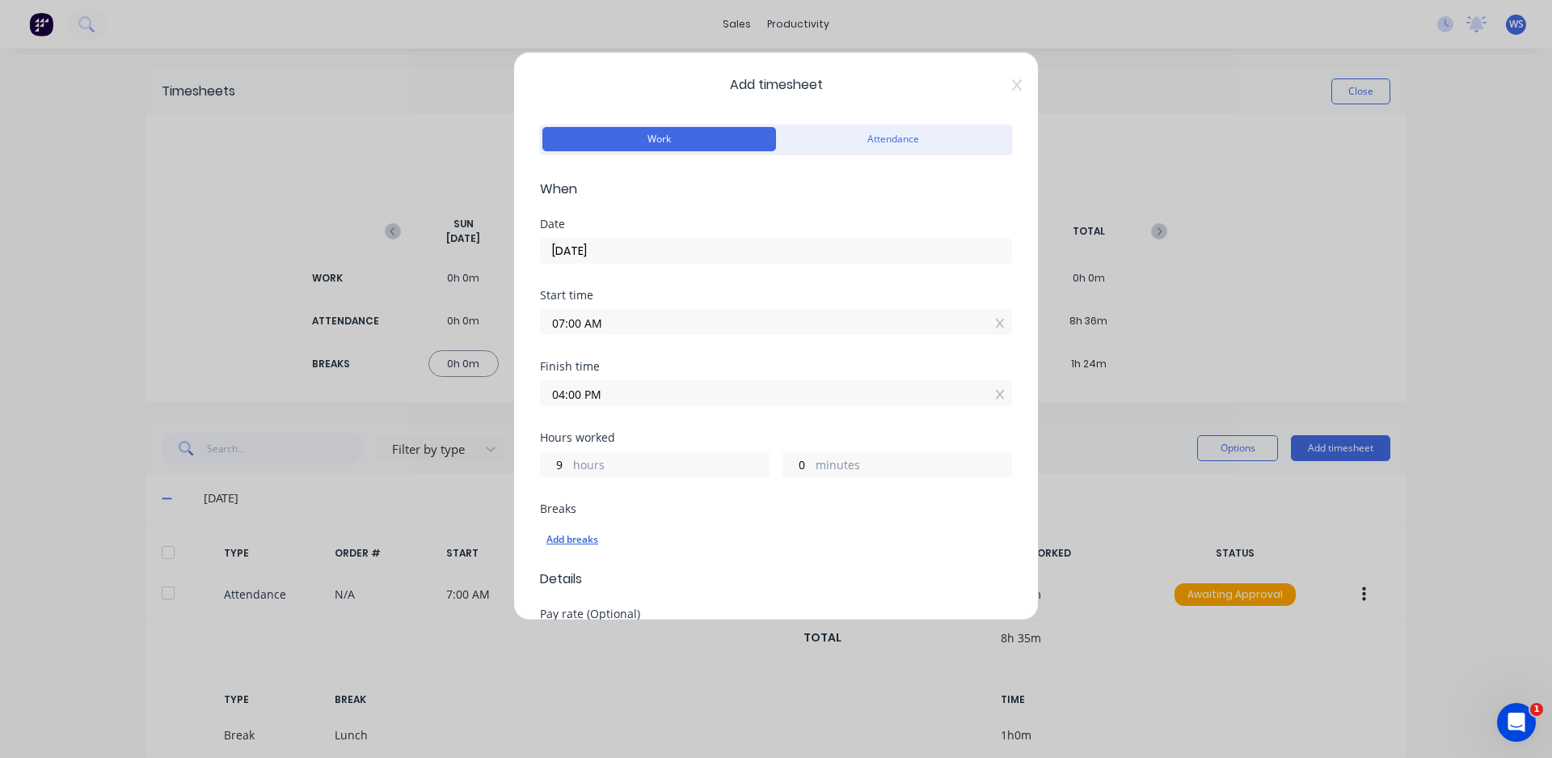
click at [586, 535] on div "Add breaks" at bounding box center [776, 539] width 459 height 21
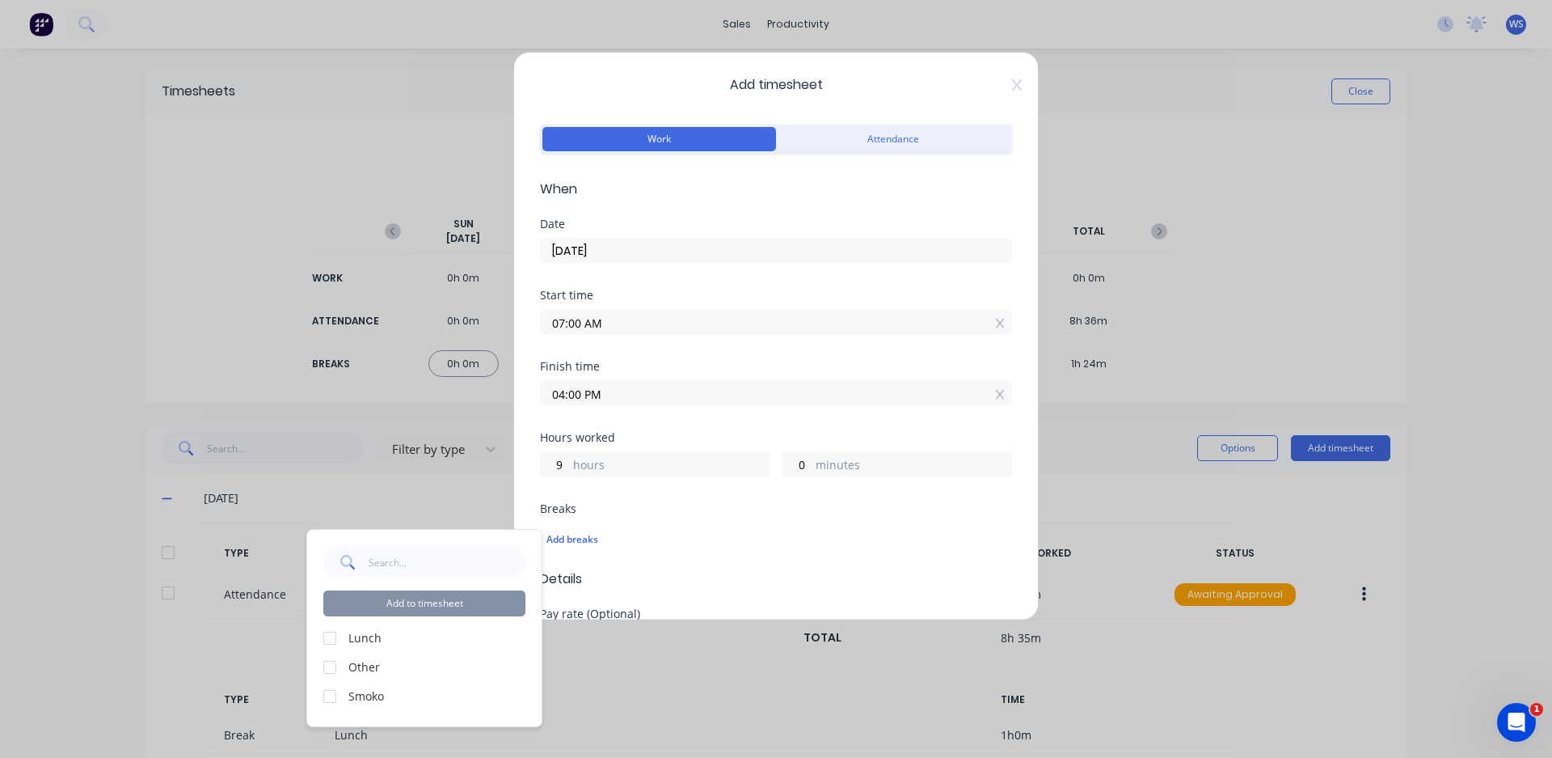
click at [331, 637] on div at bounding box center [330, 638] width 32 height 32
click at [327, 700] on div at bounding box center [330, 696] width 32 height 32
click at [443, 603] on button "Add to timesheet" at bounding box center [424, 603] width 202 height 26
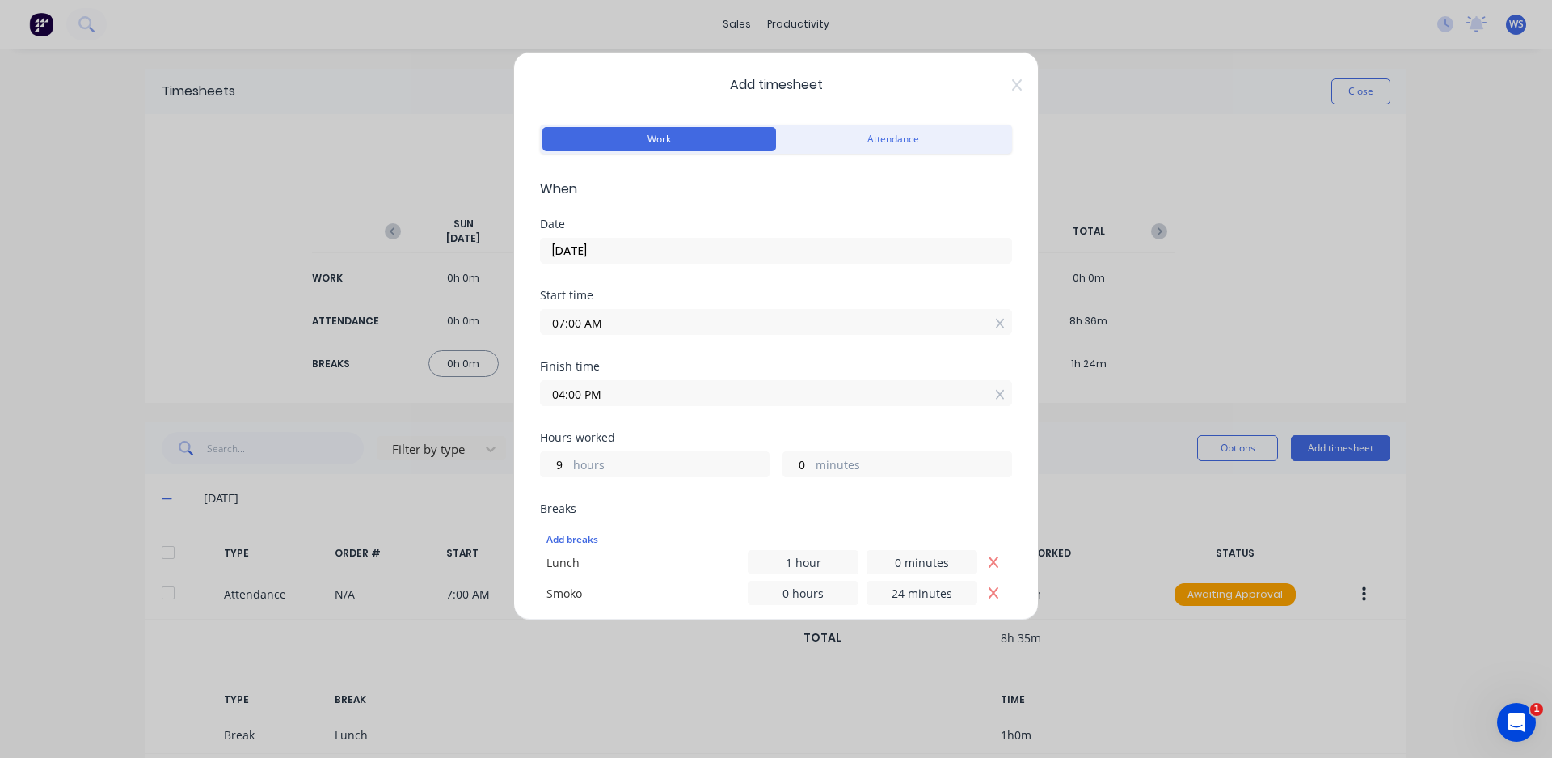
scroll to position [404, 0]
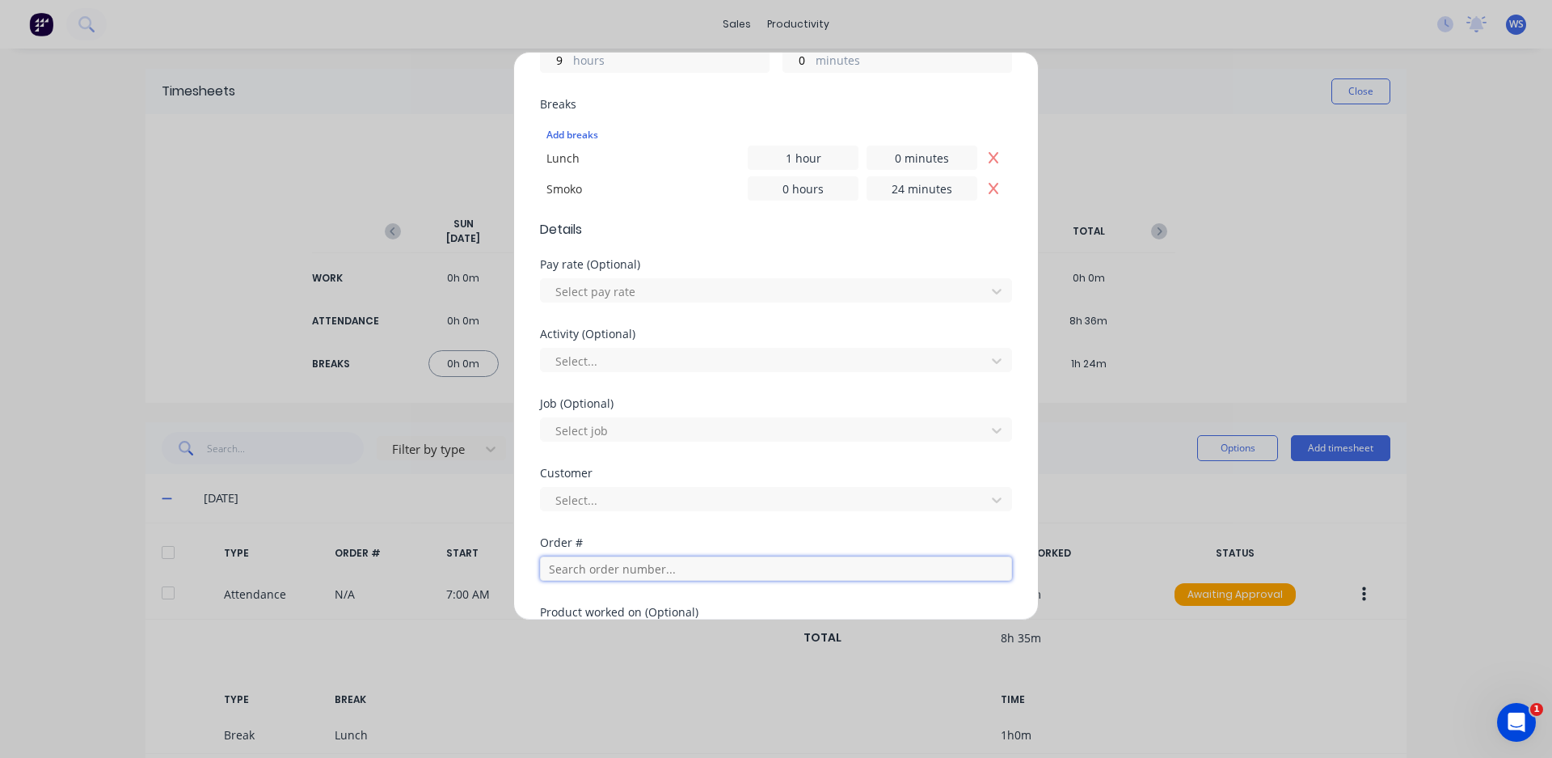
click at [608, 564] on input "text" at bounding box center [776, 568] width 472 height 24
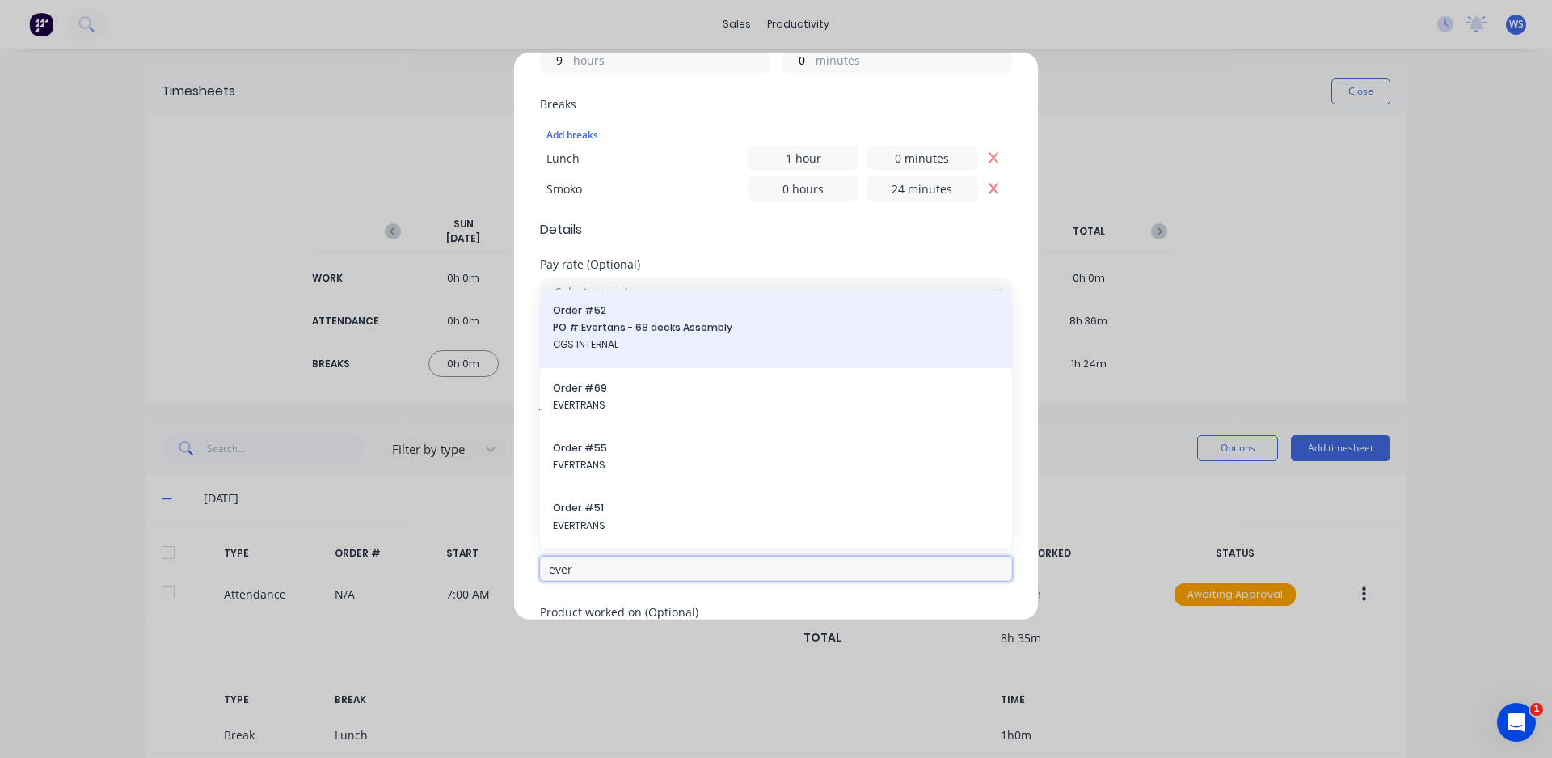
type input "ever"
click at [746, 329] on span "PO #: Evertans - 68 decks Assembly" at bounding box center [776, 327] width 446 height 15
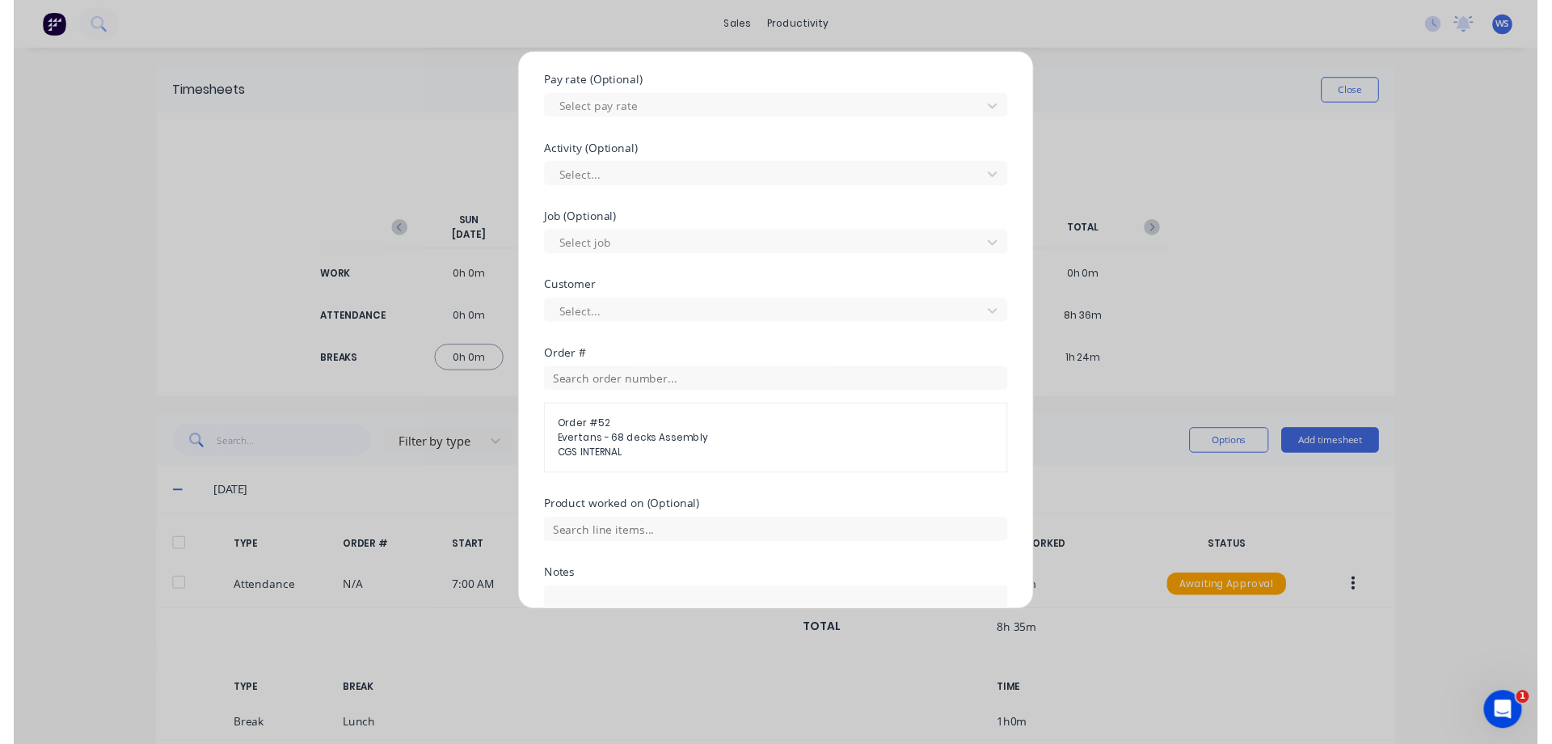
scroll to position [724, 0]
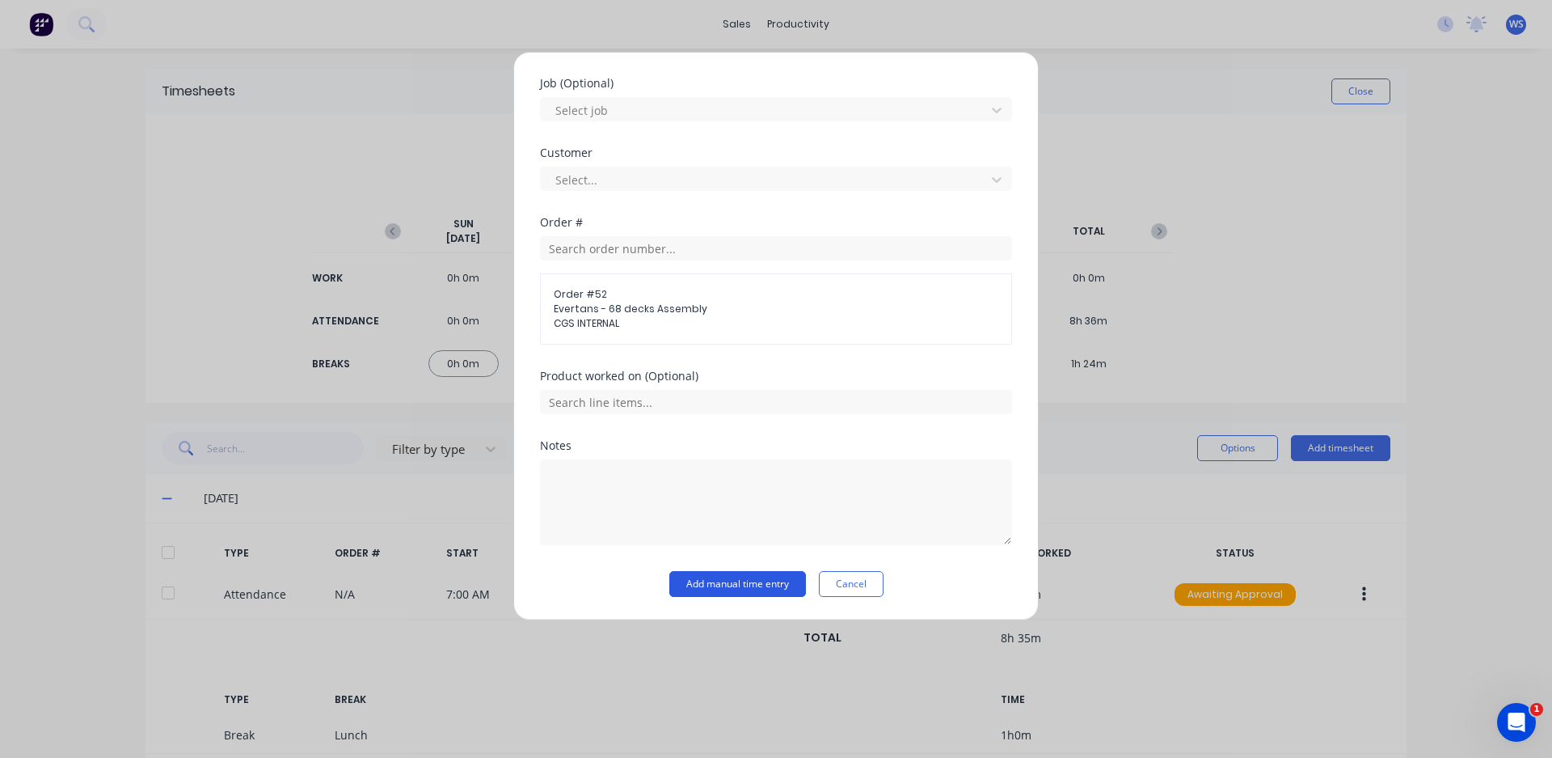
click at [724, 589] on button "Add manual time entry" at bounding box center [737, 584] width 137 height 26
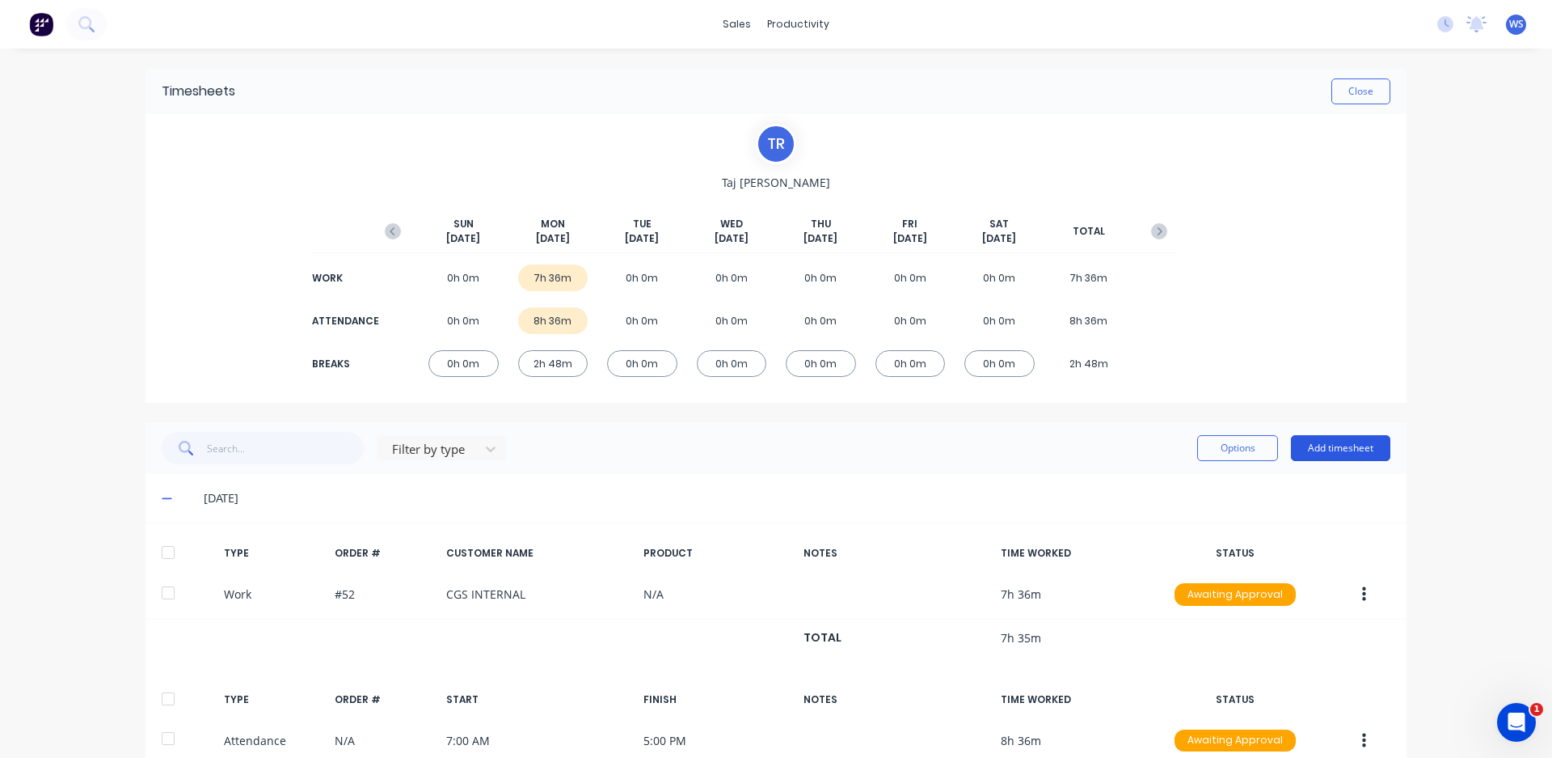
click at [1331, 448] on button "Add timesheet" at bounding box center [1340, 448] width 99 height 26
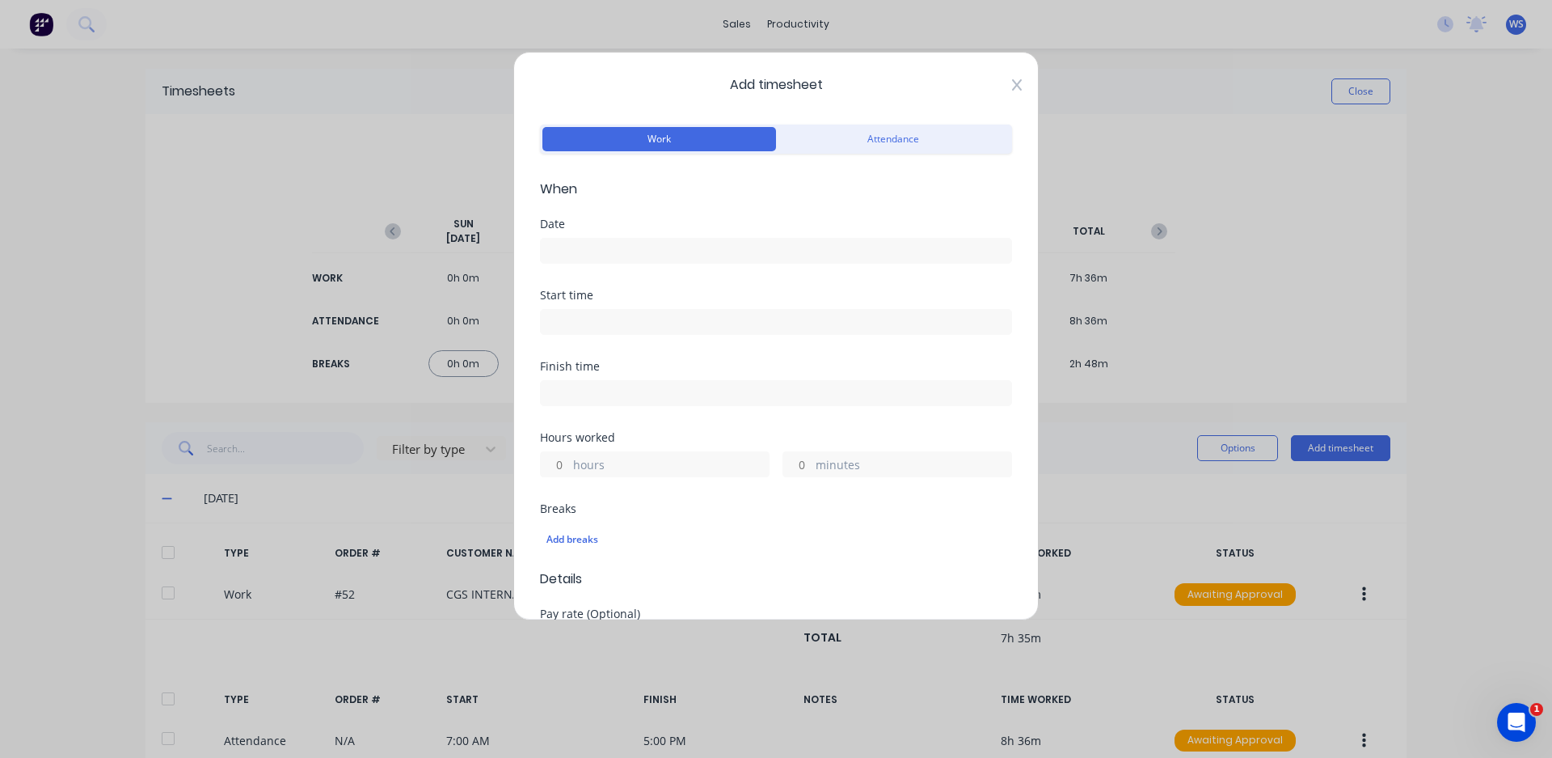
click at [1012, 83] on icon at bounding box center [1017, 84] width 10 height 13
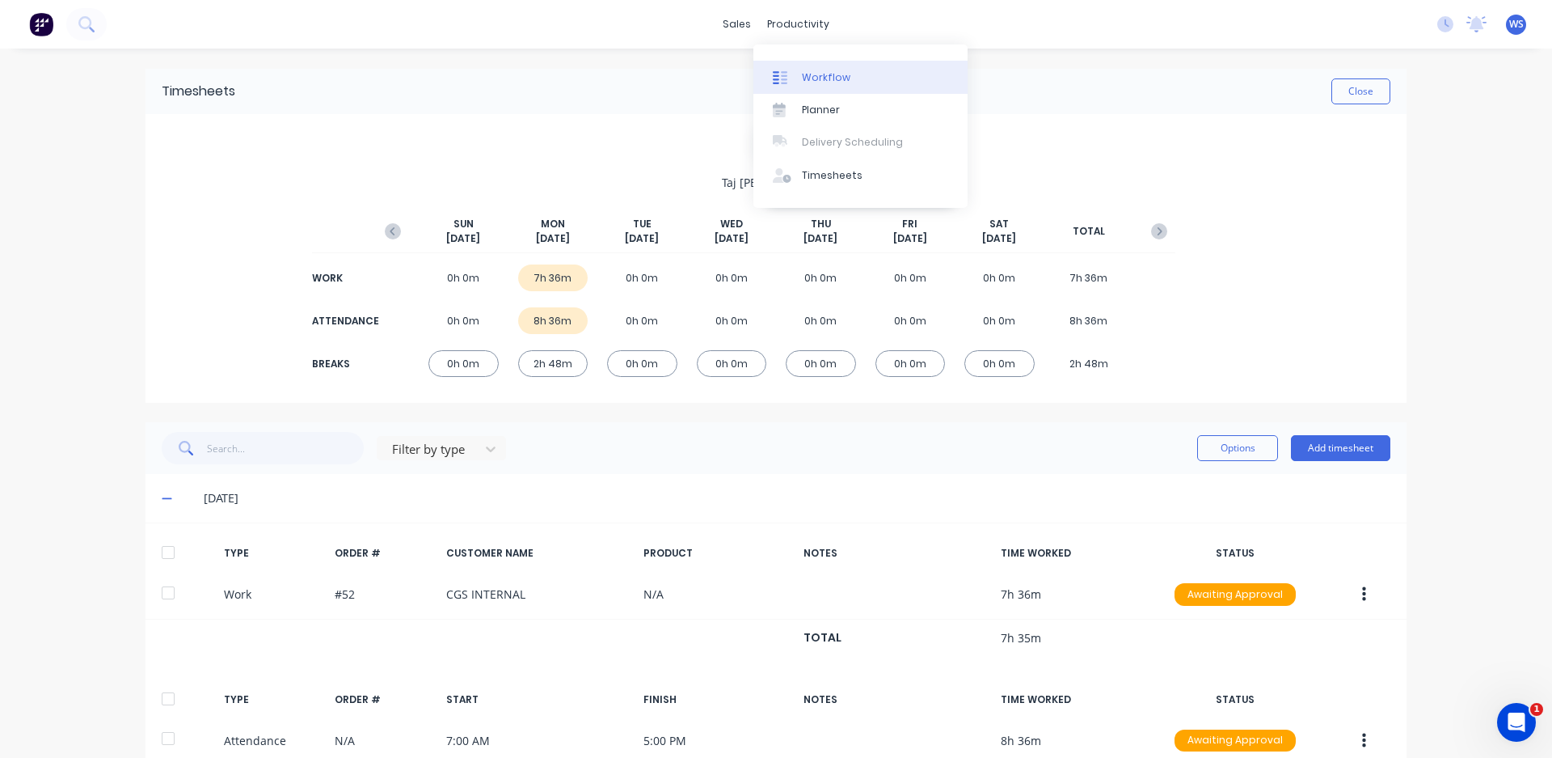
click at [810, 73] on div "Workflow" at bounding box center [826, 77] width 49 height 15
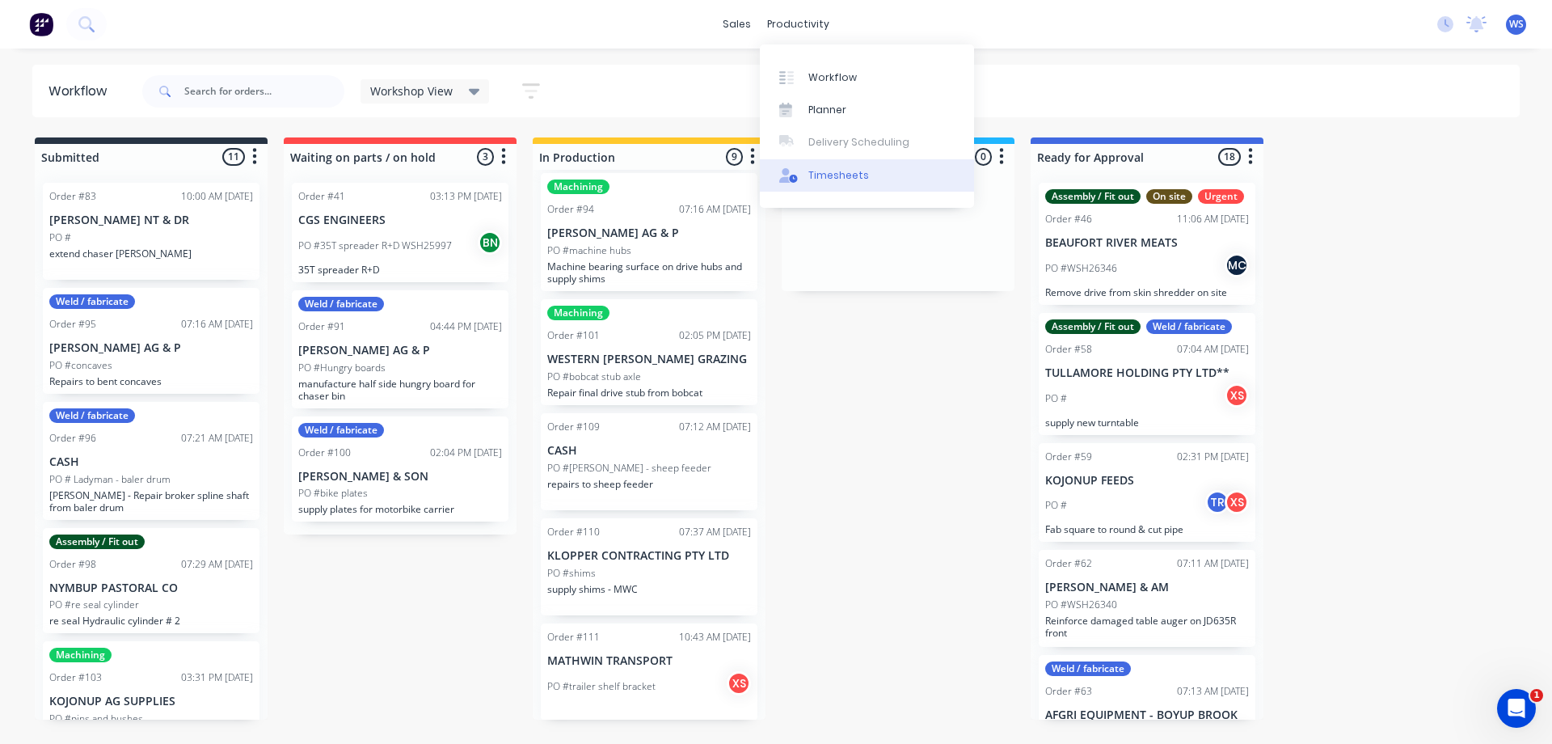
click at [849, 175] on div "Timesheets" at bounding box center [839, 175] width 61 height 15
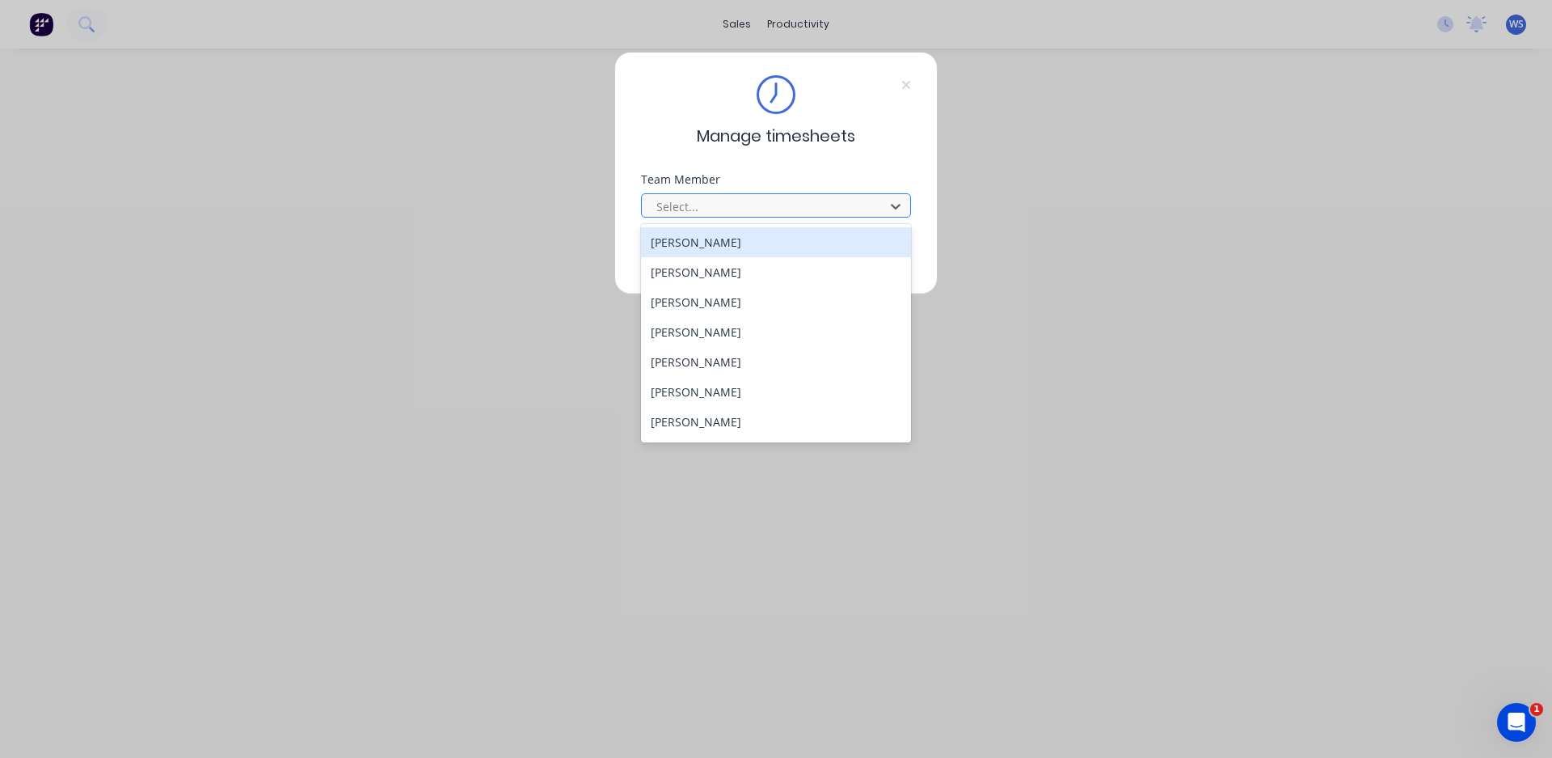
click at [743, 200] on div at bounding box center [766, 206] width 222 height 20
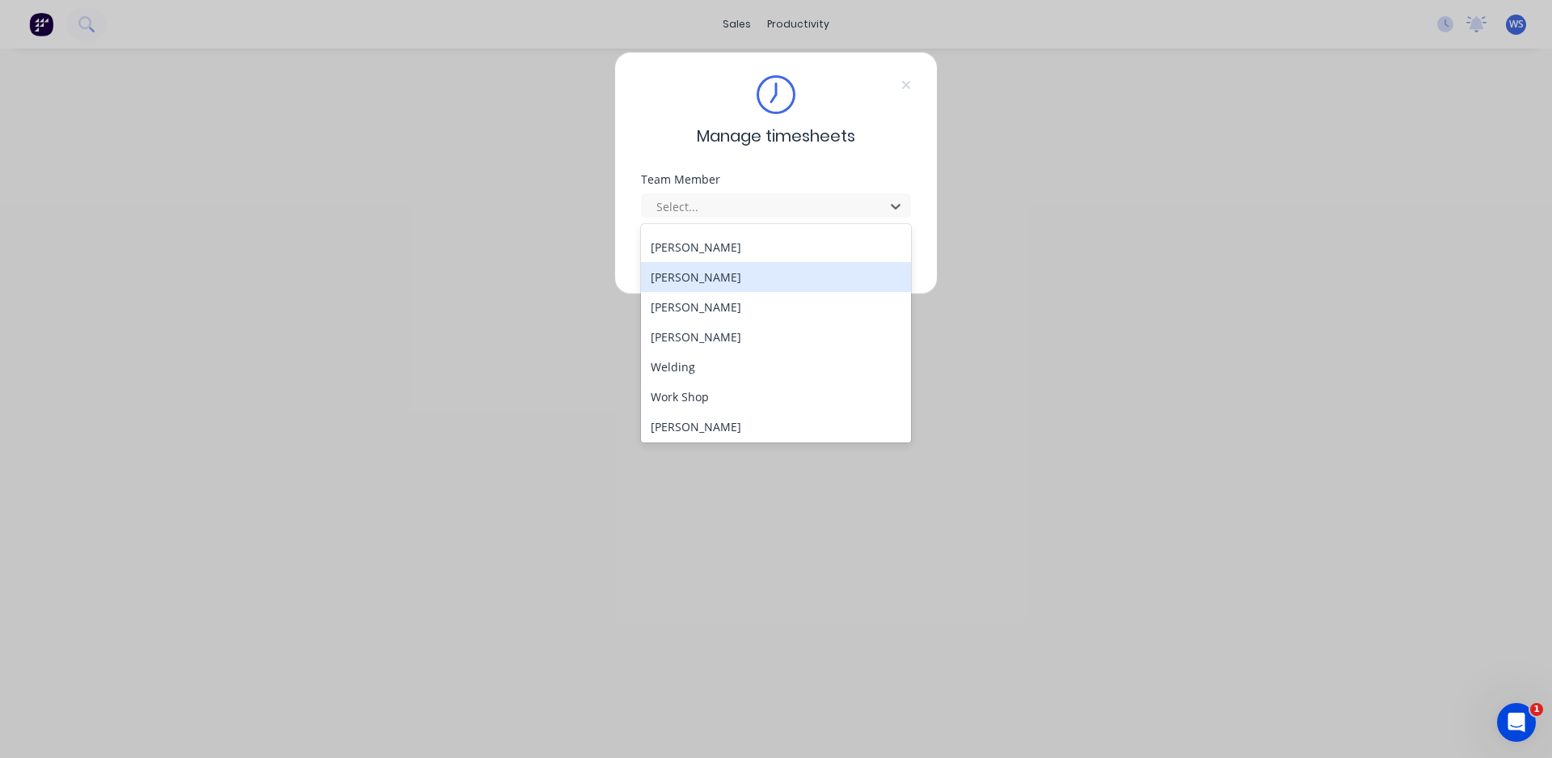
scroll to position [147, 0]
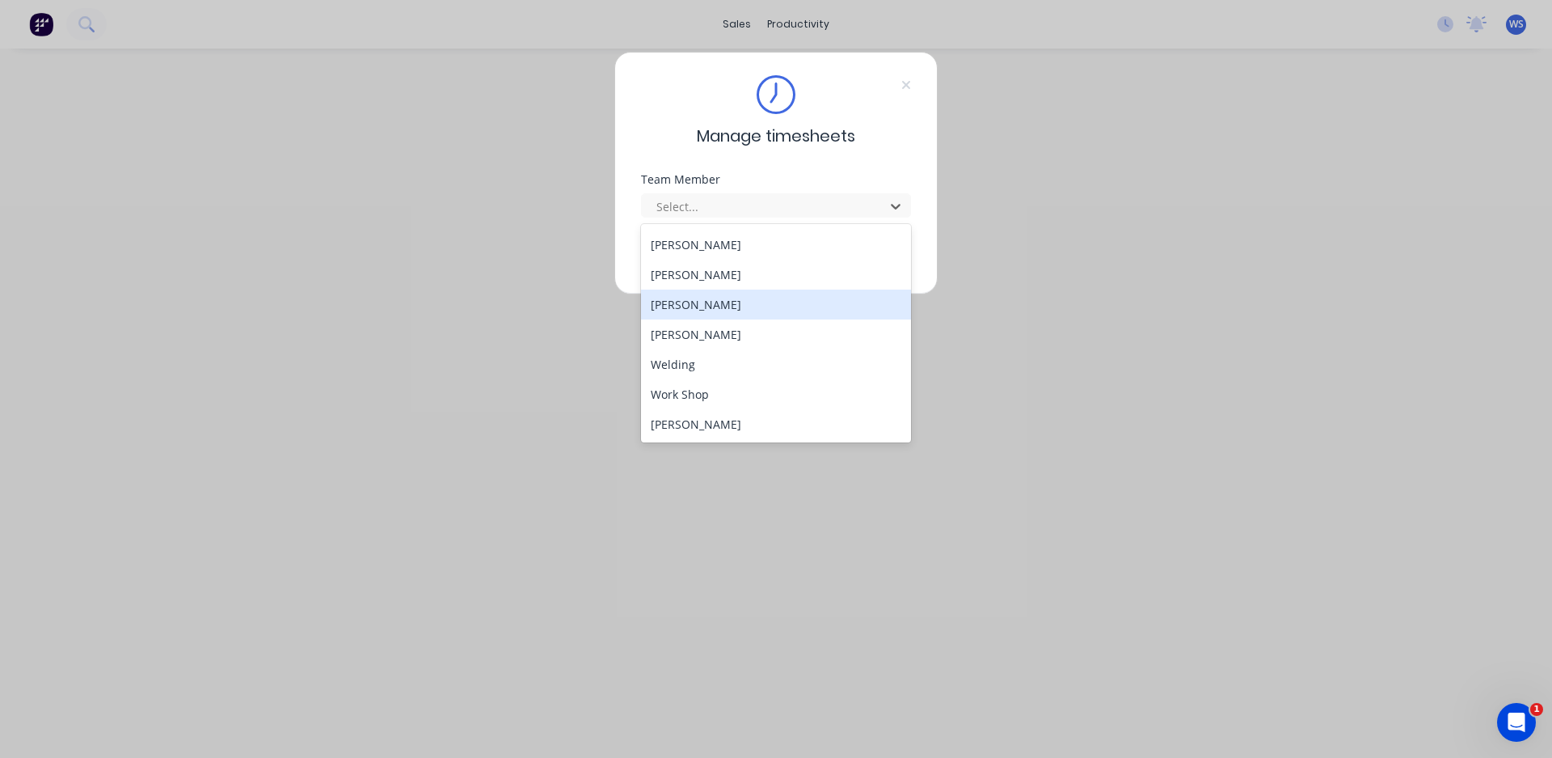
click at [692, 310] on div "[PERSON_NAME]" at bounding box center [776, 304] width 270 height 30
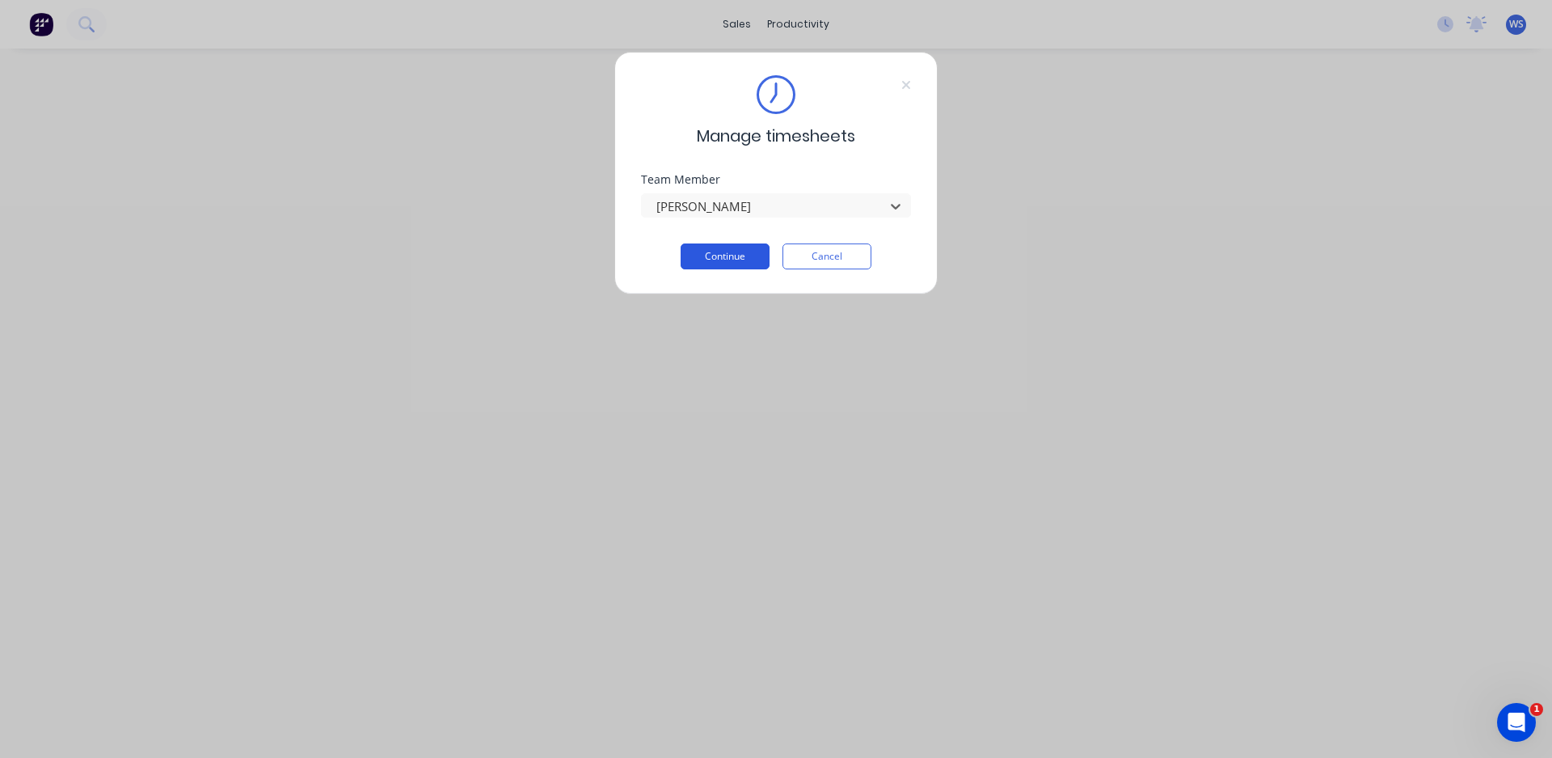
click at [724, 262] on button "Continue" at bounding box center [725, 256] width 89 height 26
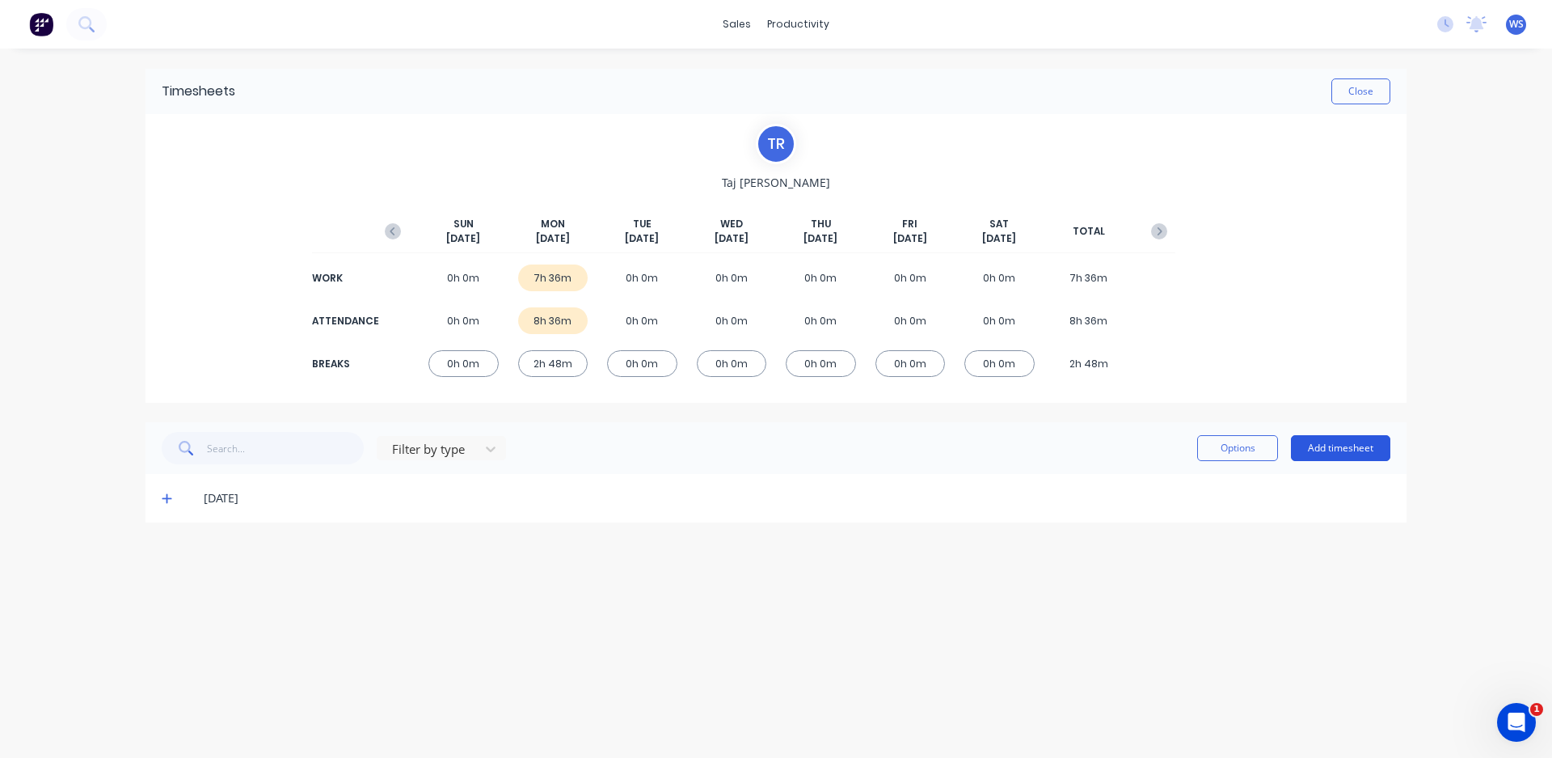
click at [1362, 441] on button "Add timesheet" at bounding box center [1340, 448] width 99 height 26
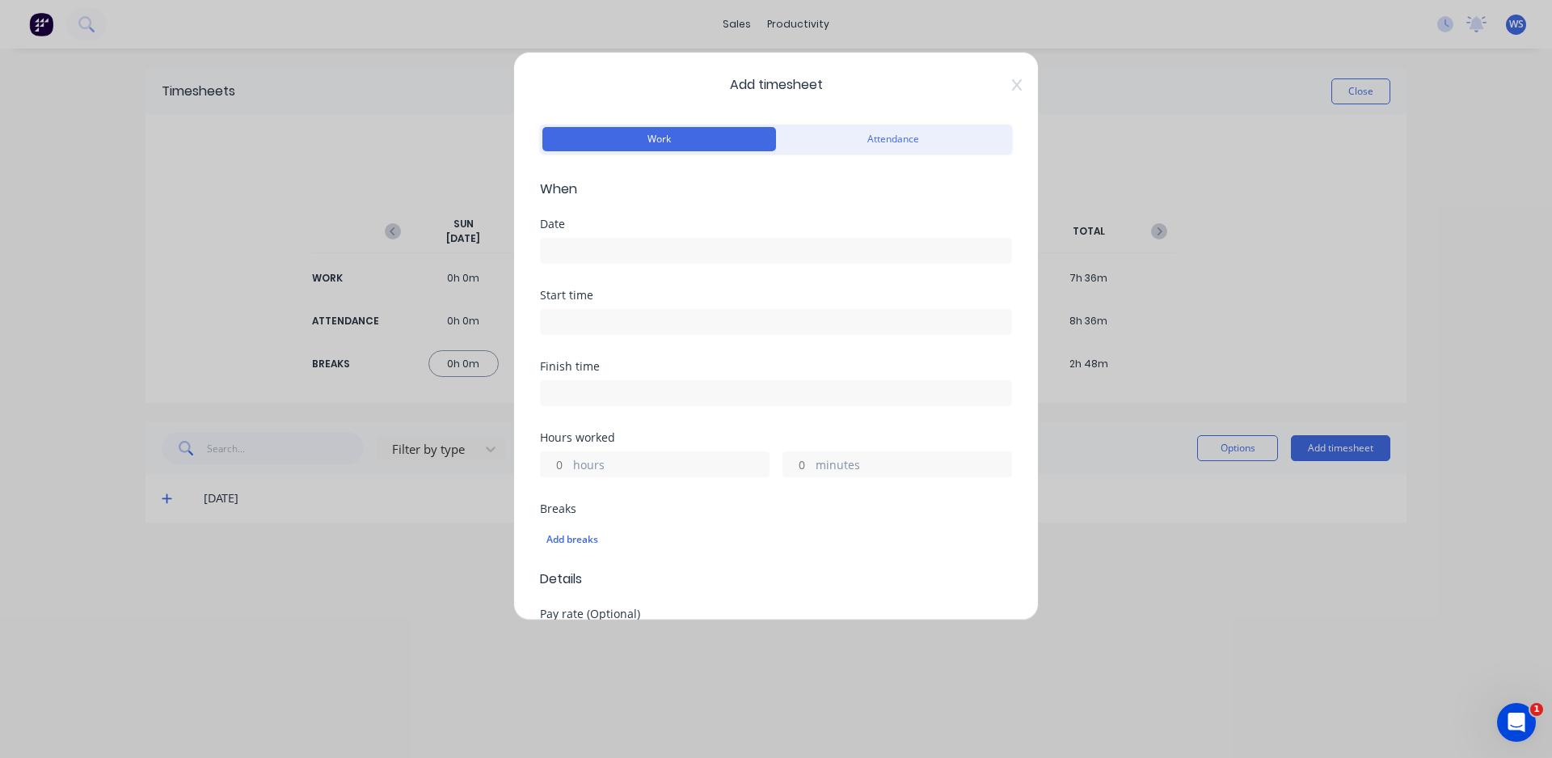
click at [709, 260] on input at bounding box center [776, 251] width 471 height 24
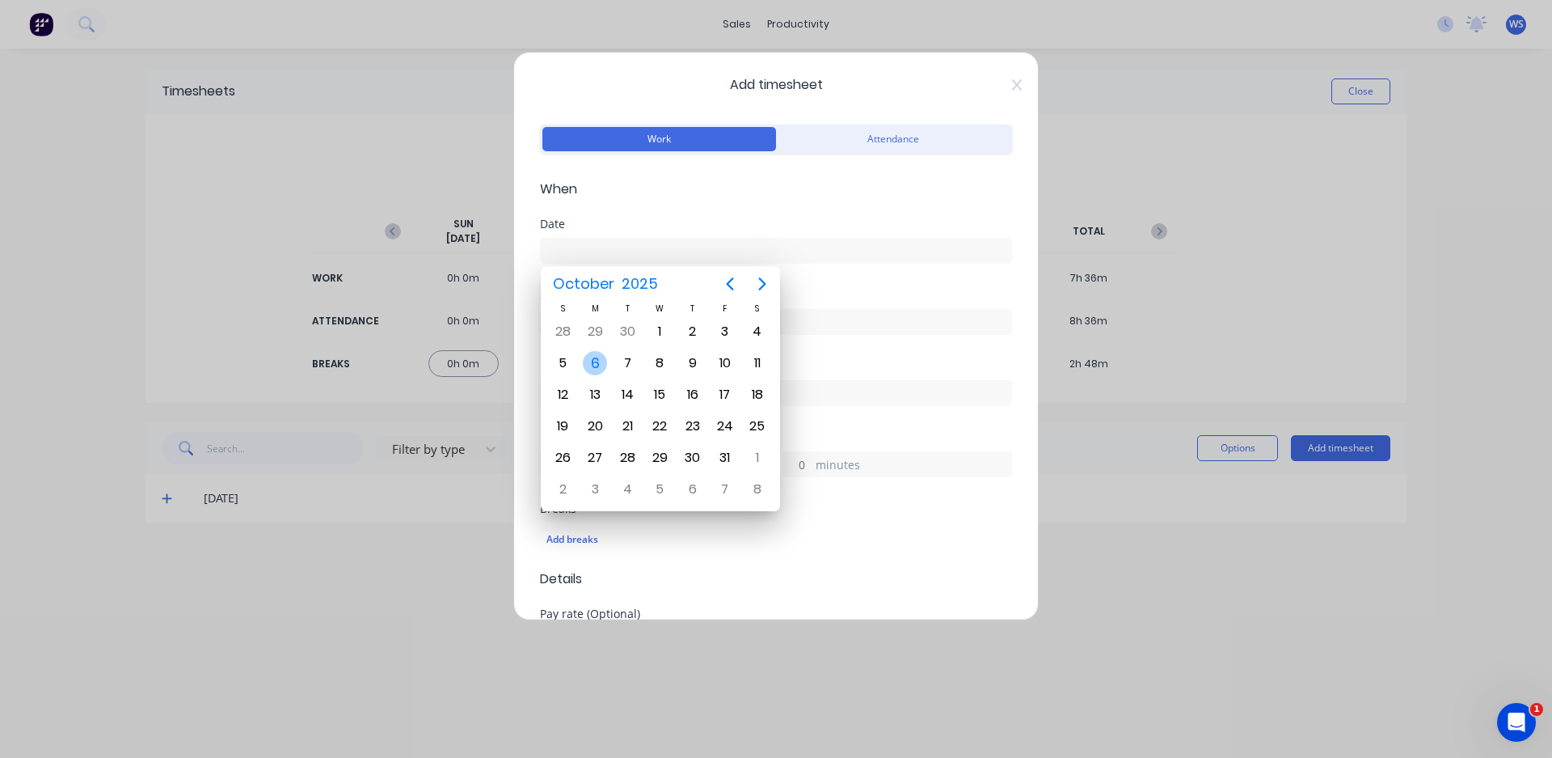
click at [597, 365] on div "6" at bounding box center [595, 363] width 24 height 24
type input "[DATE]"
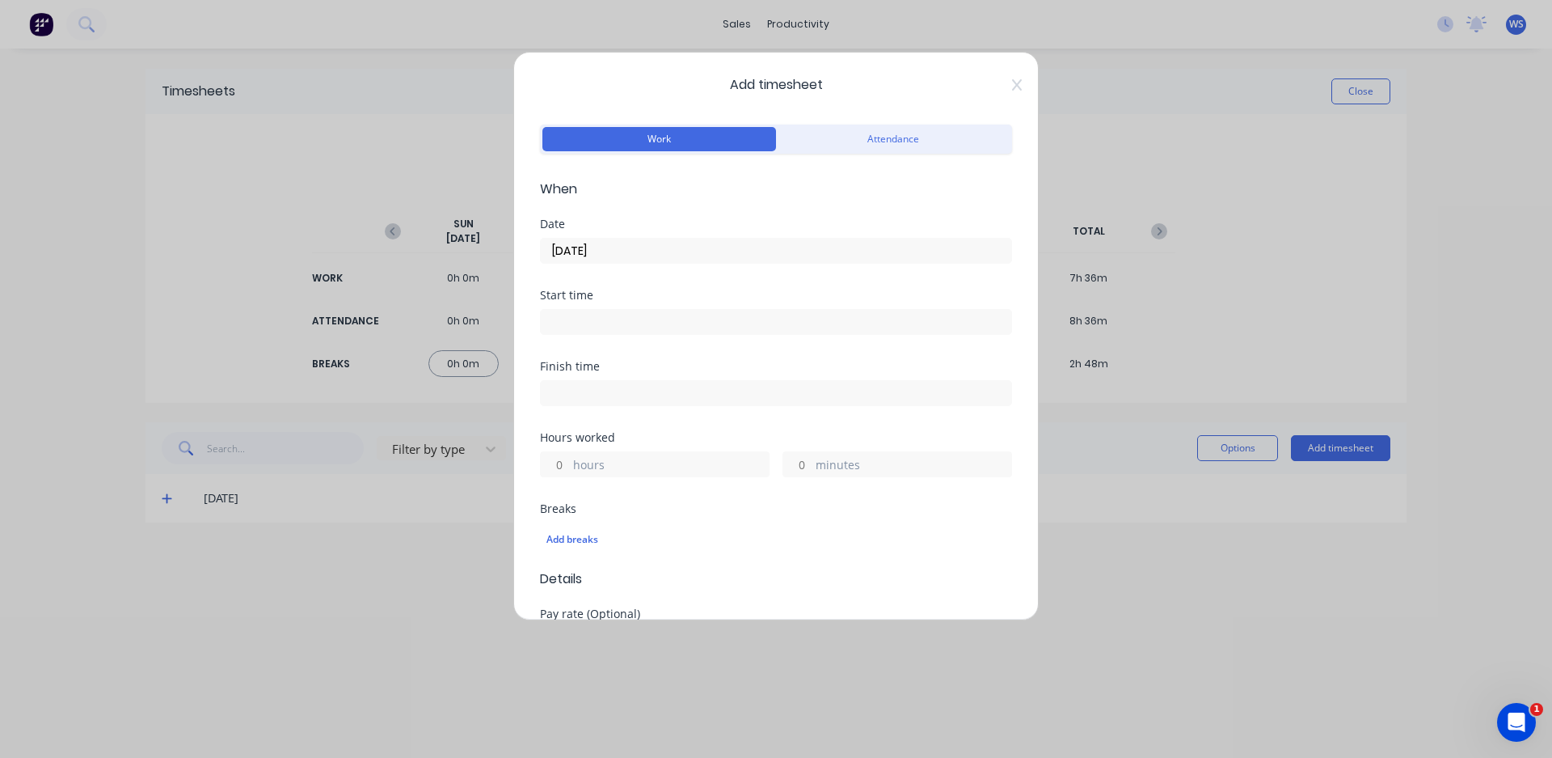
click at [608, 326] on input at bounding box center [776, 322] width 471 height 24
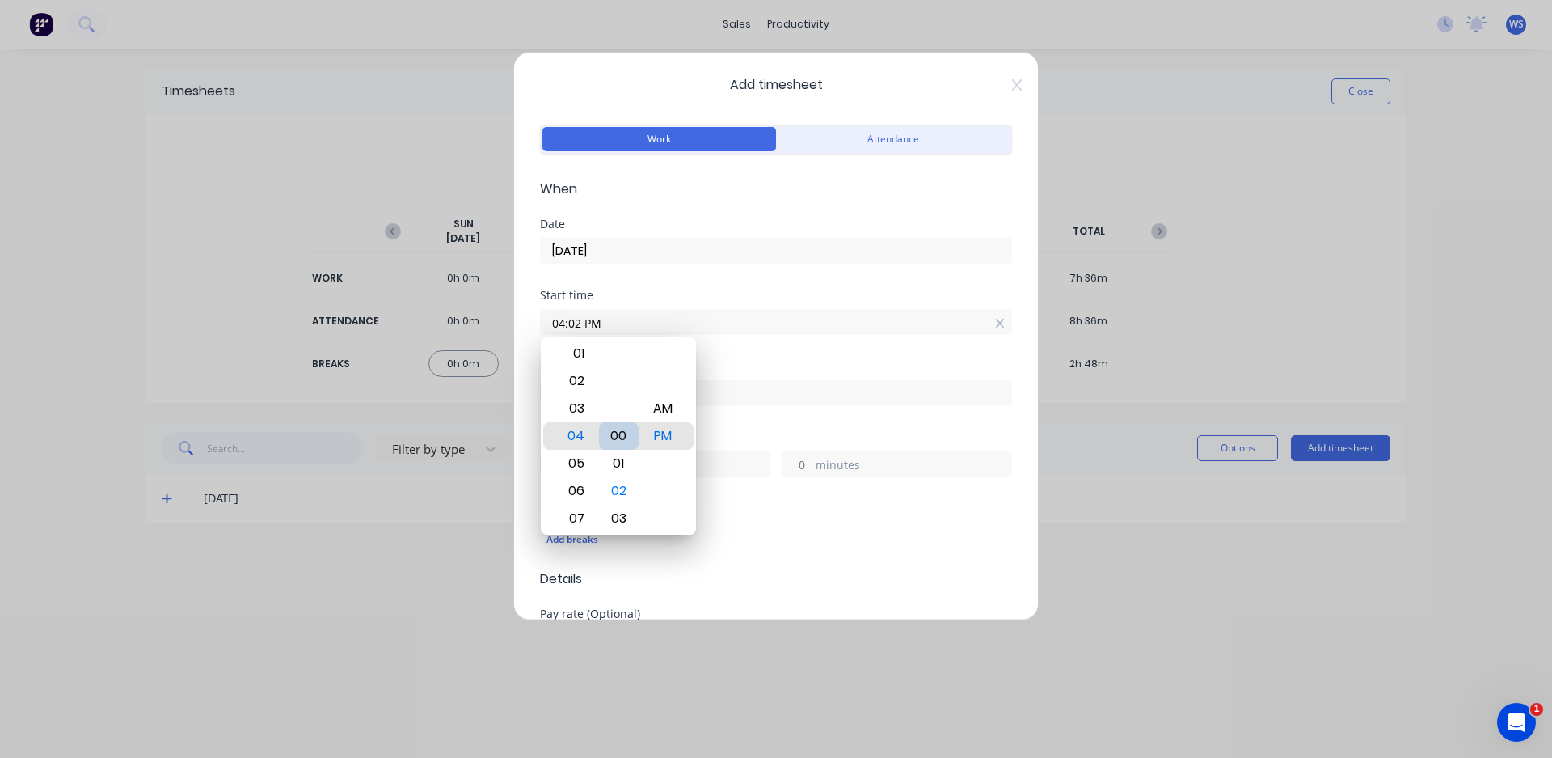
type input "04:00 PM"
click at [790, 367] on div "Finish time" at bounding box center [776, 366] width 472 height 11
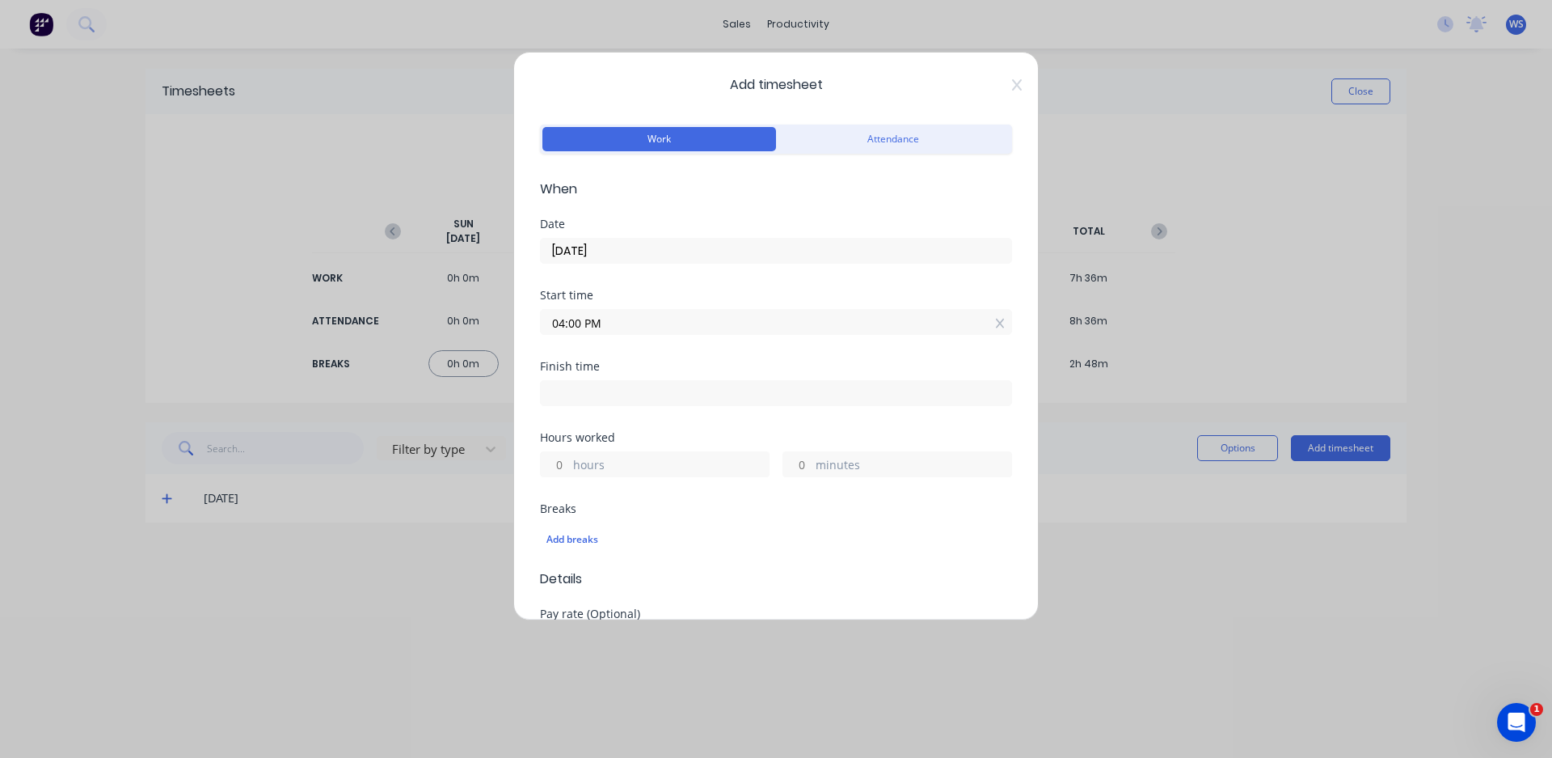
click at [736, 390] on input at bounding box center [776, 393] width 471 height 24
type input "05:06 PM"
type input "1"
type input "6"
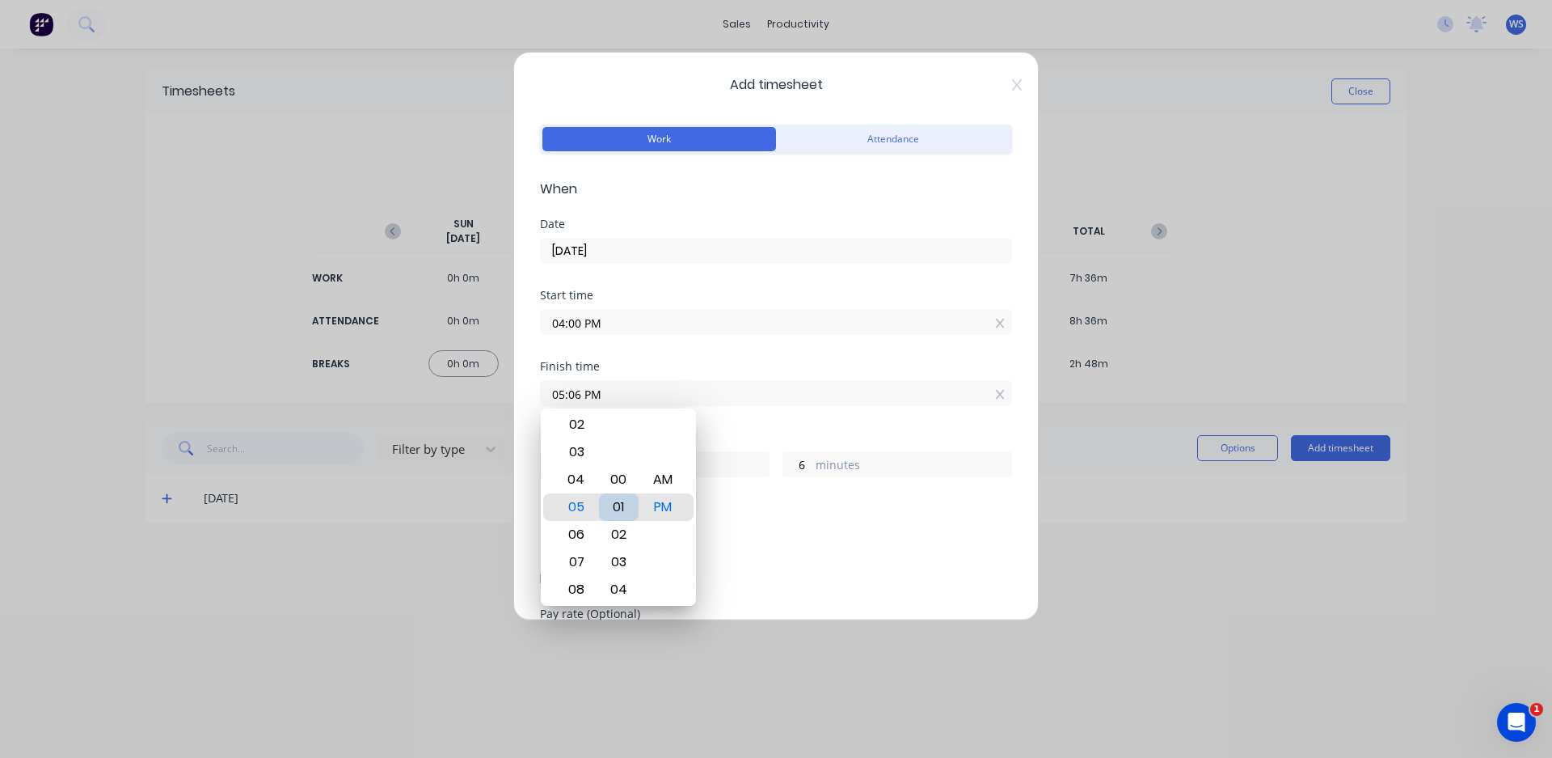
type input "05:01 PM"
type input "1"
type input "05:00 PM"
type input "0"
click at [776, 349] on div "Start time 04:00 PM" at bounding box center [776, 324] width 472 height 71
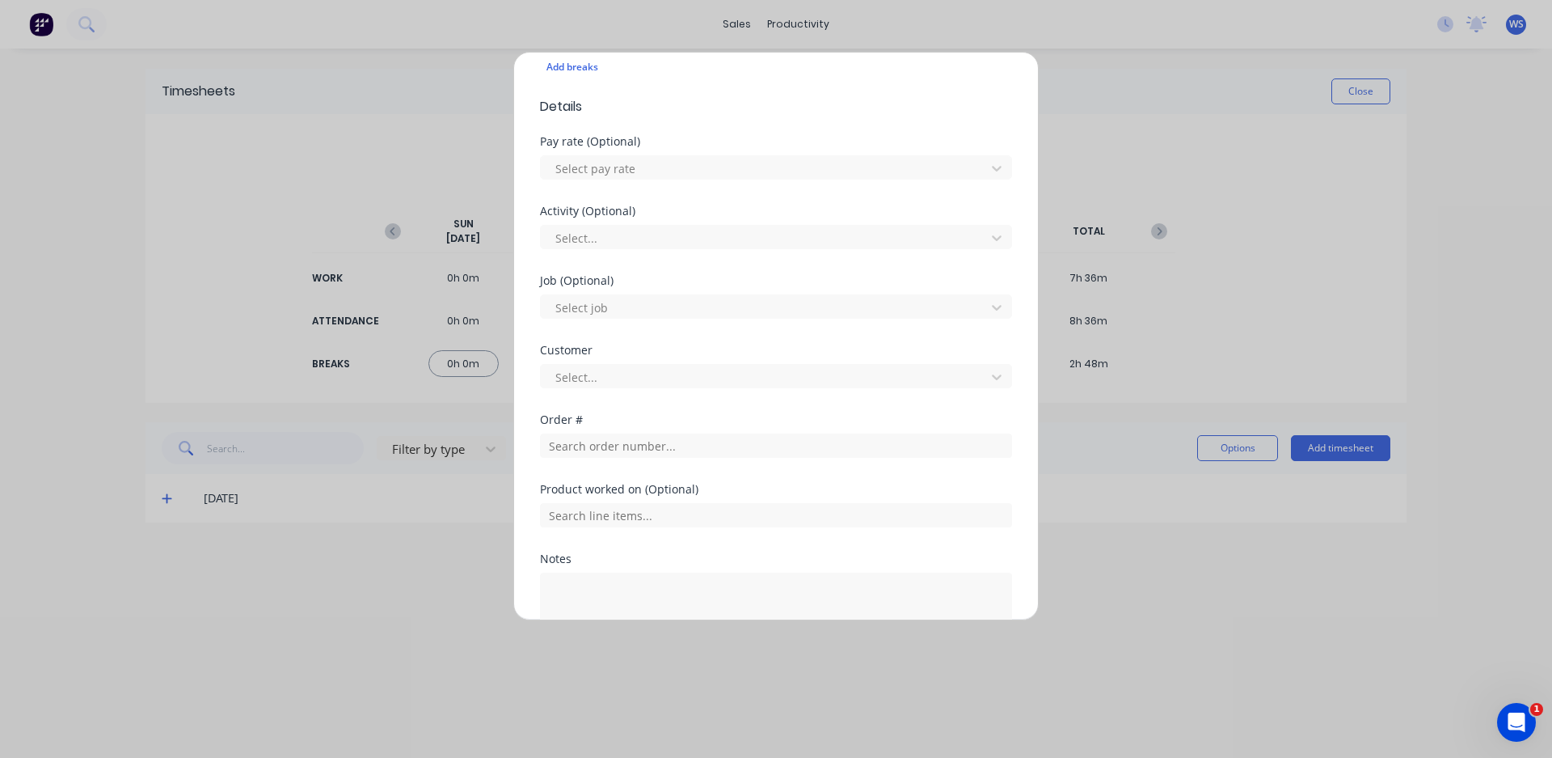
scroll to position [566, 0]
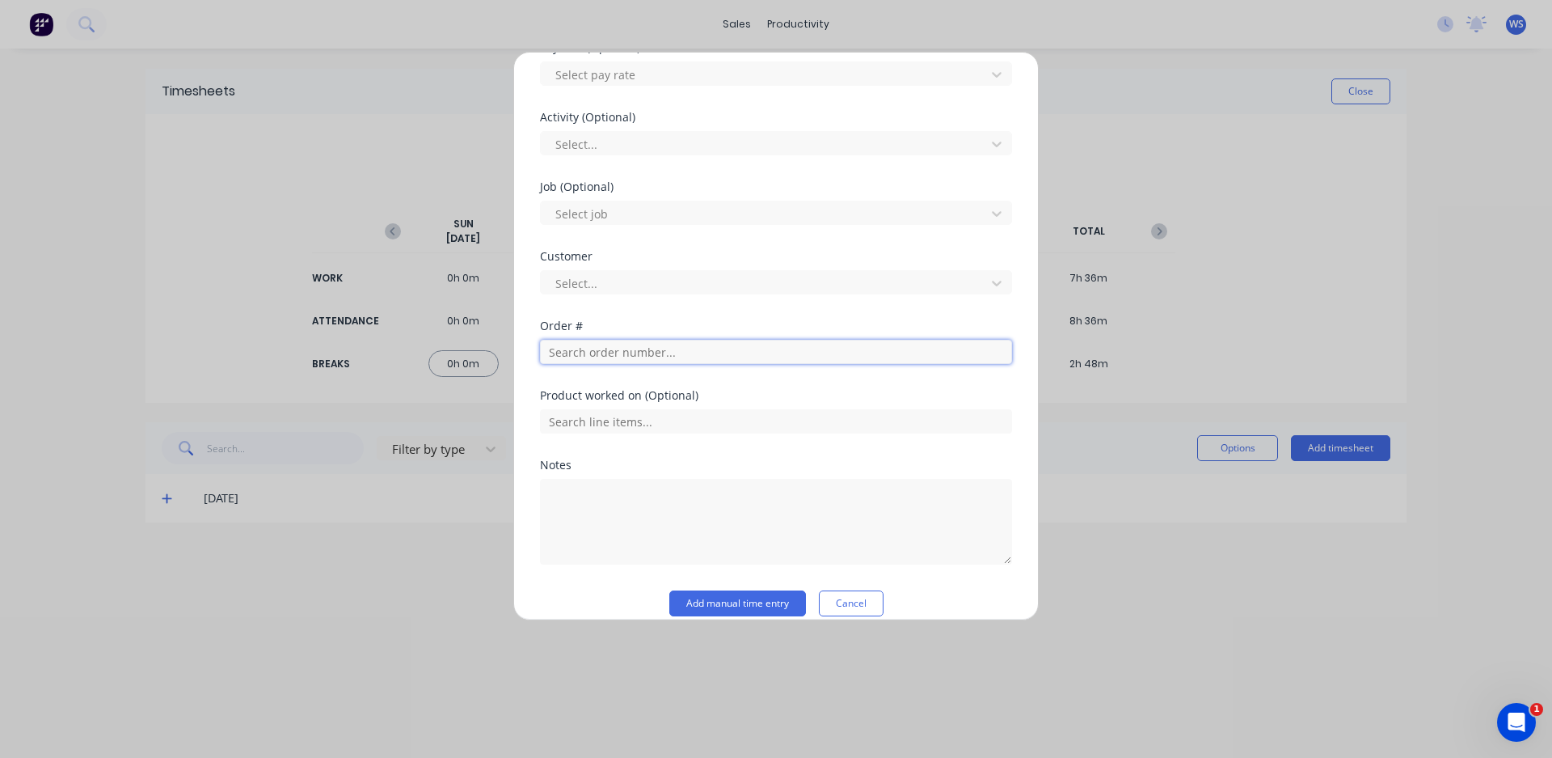
click at [661, 351] on input "text" at bounding box center [776, 352] width 472 height 24
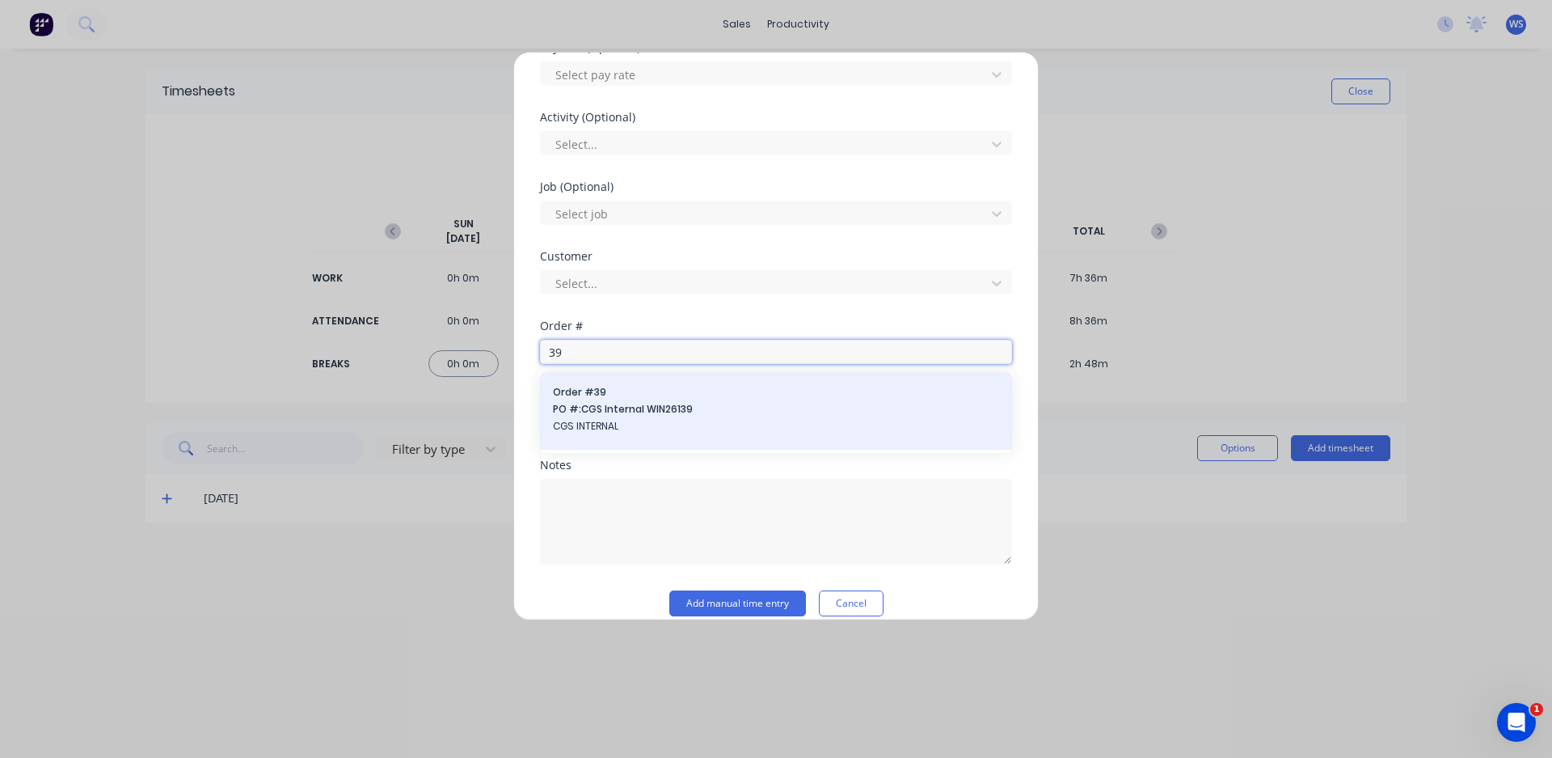
type input "39"
click at [735, 424] on span "CGS INTERNAL" at bounding box center [776, 426] width 446 height 15
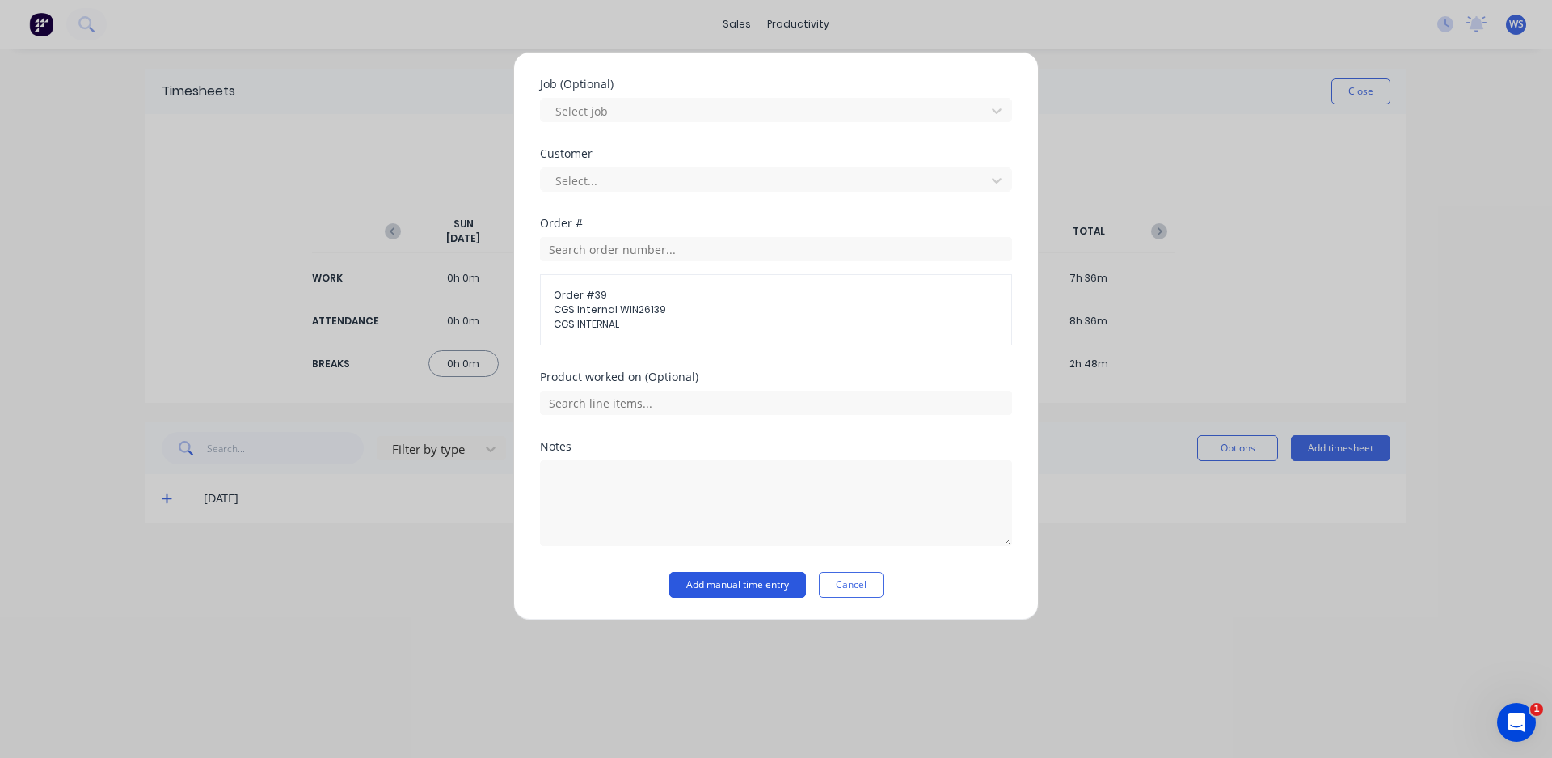
scroll to position [669, 0]
click at [718, 576] on button "Add manual time entry" at bounding box center [737, 584] width 137 height 26
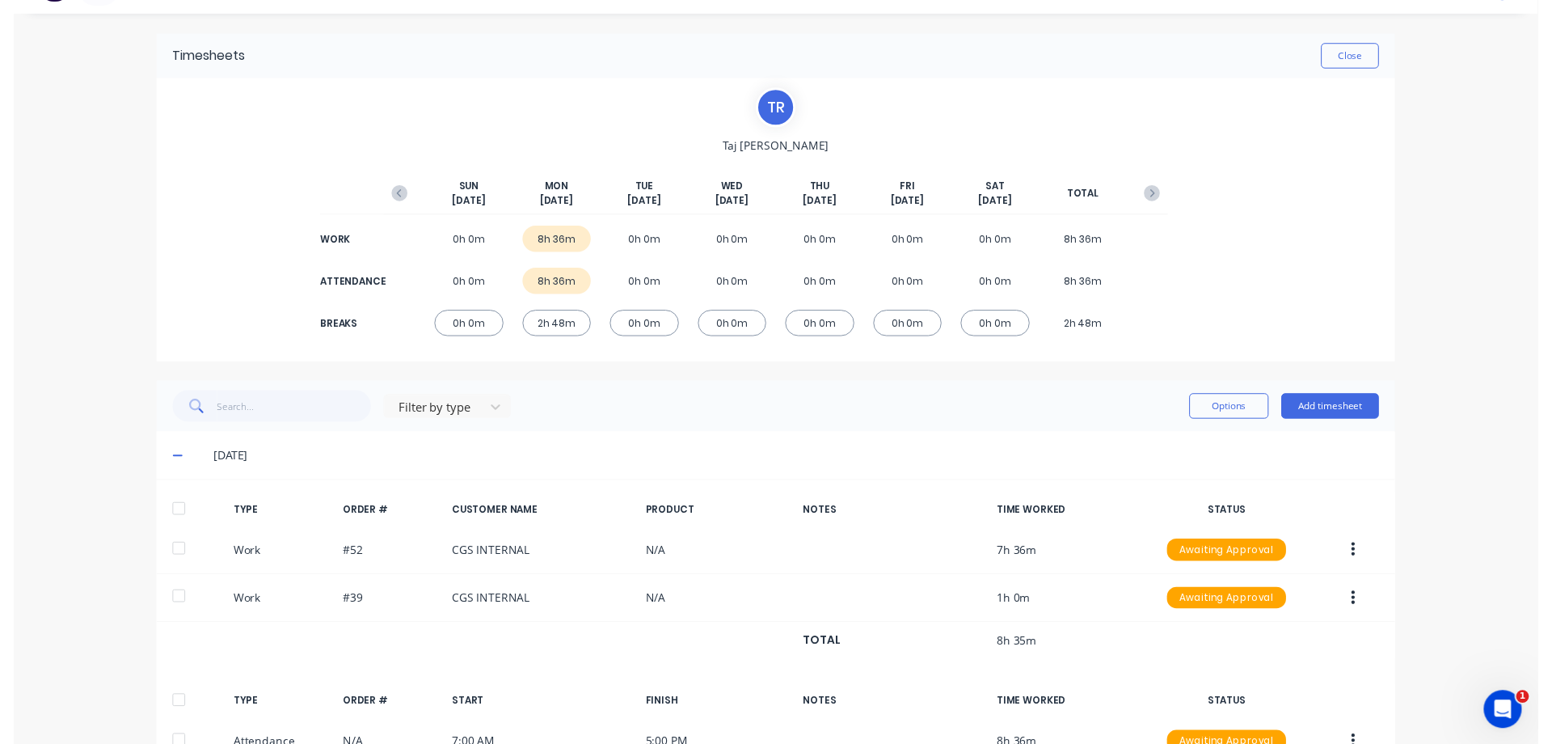
scroll to position [0, 0]
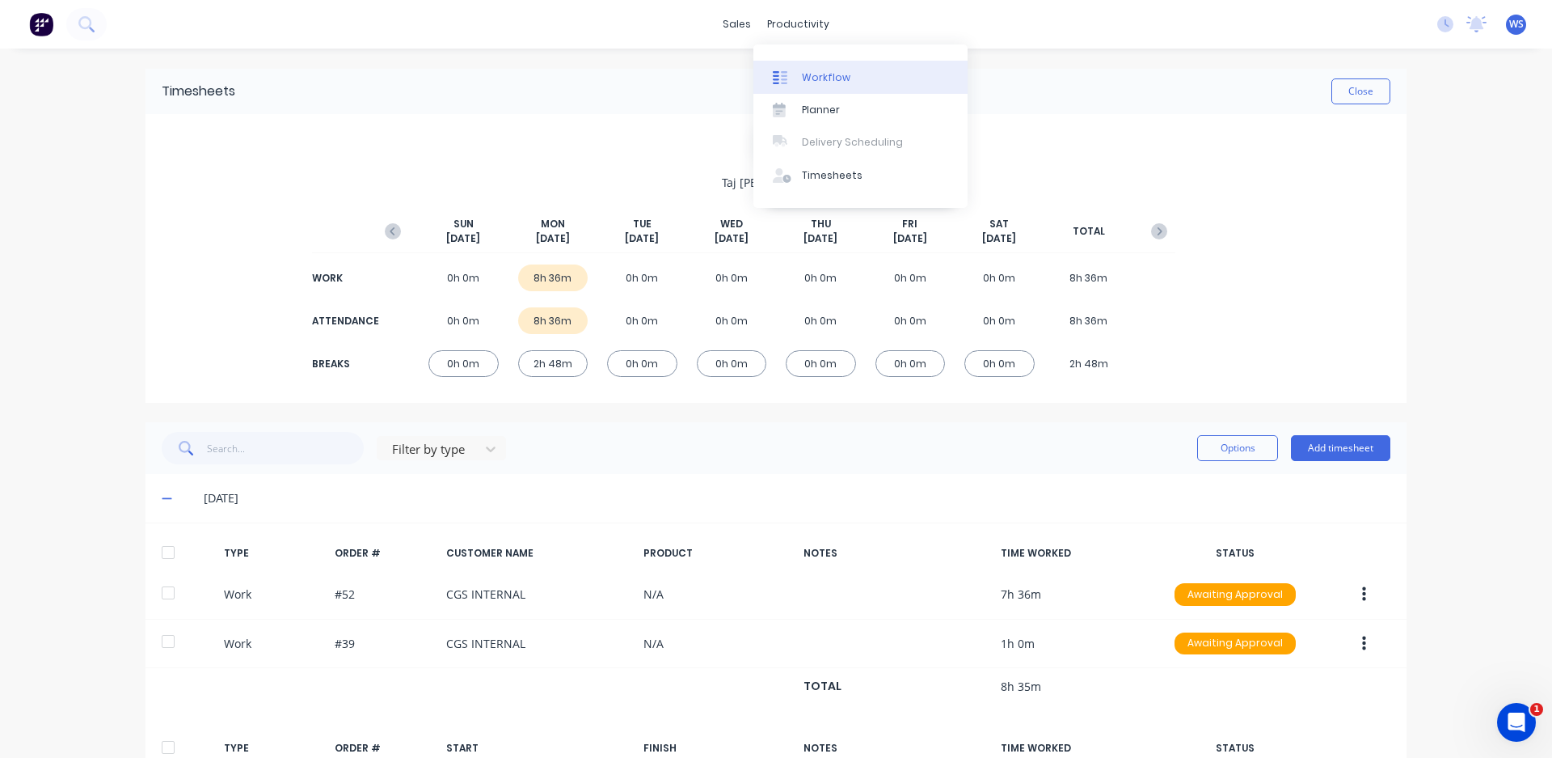
click at [842, 74] on div "Workflow" at bounding box center [826, 77] width 49 height 15
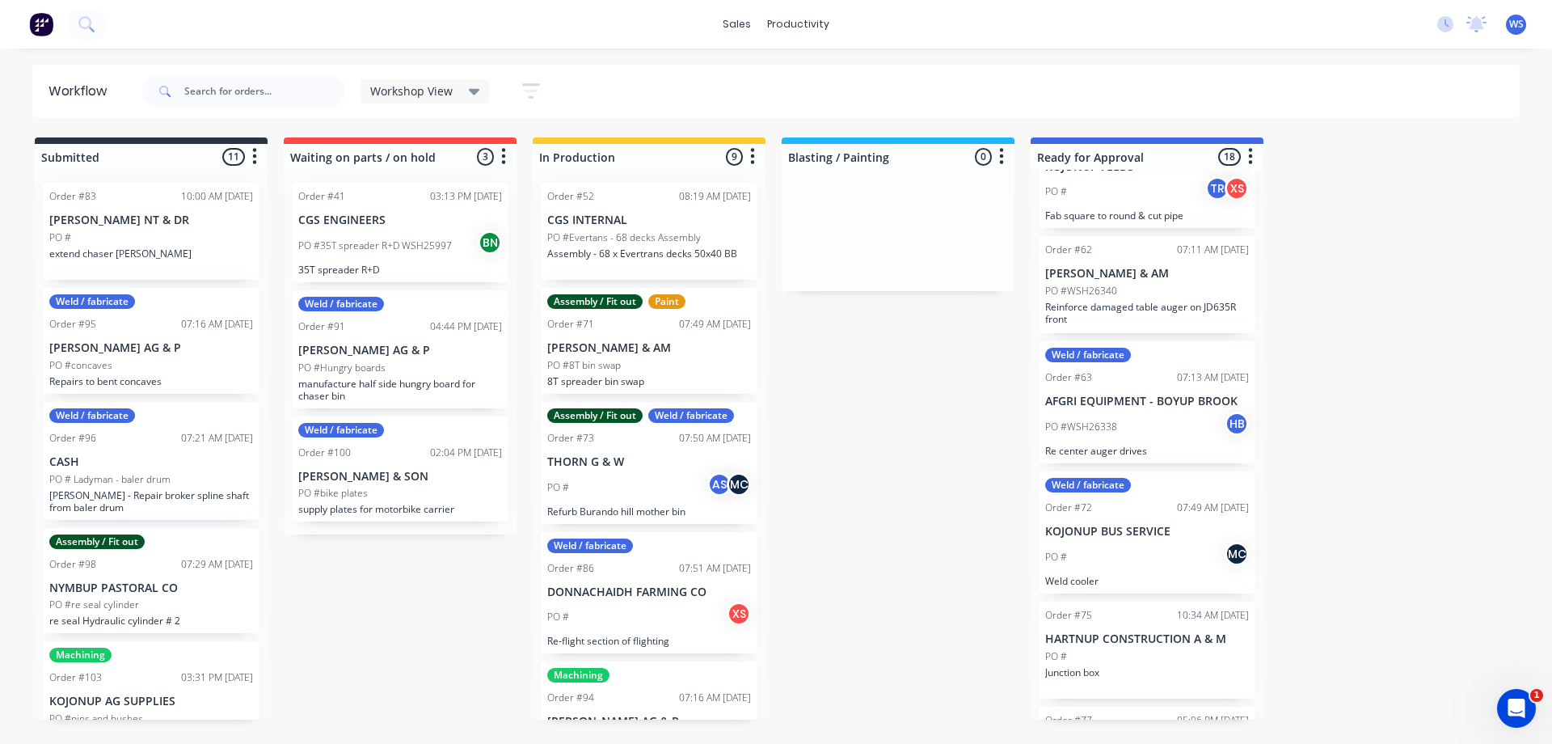
scroll to position [404, 0]
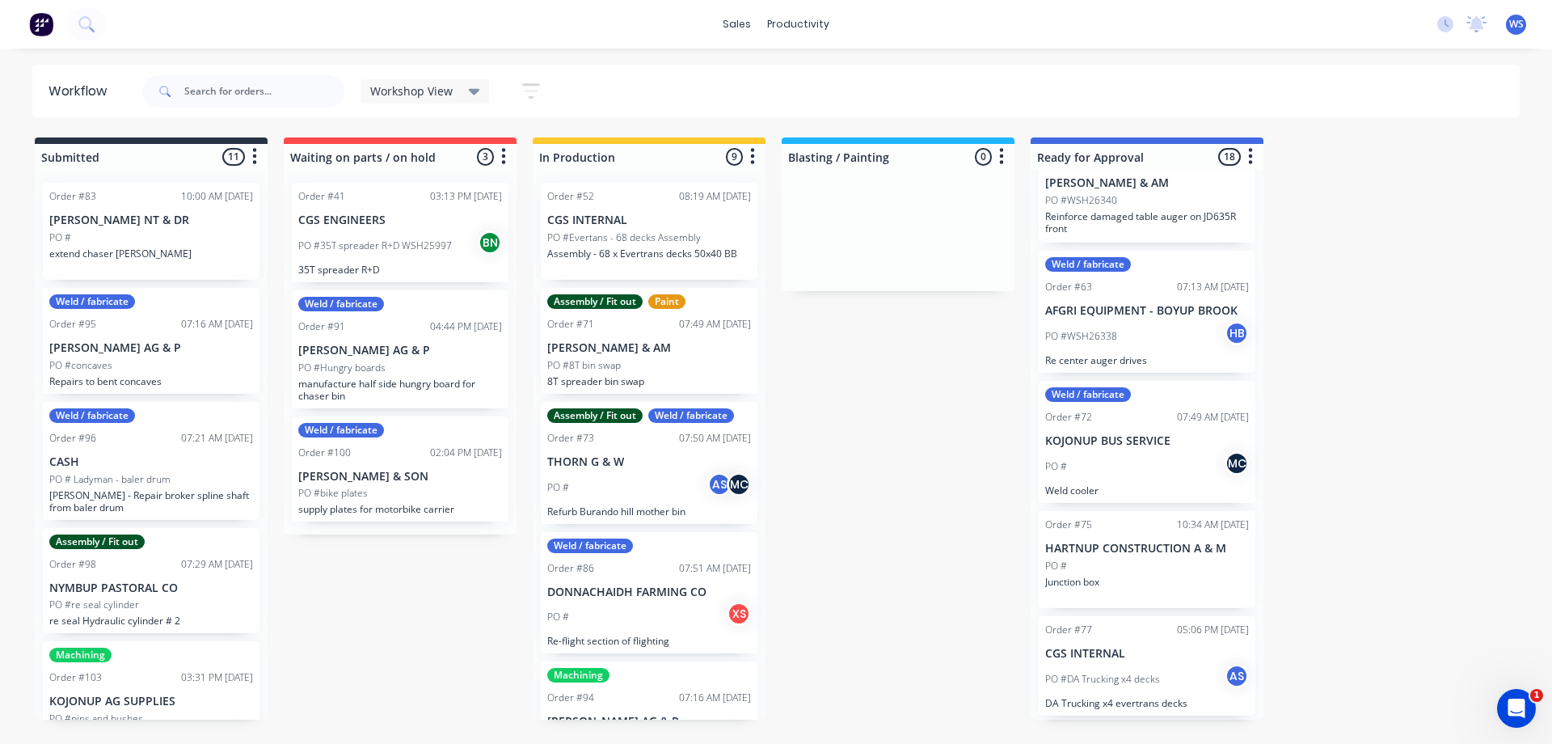
click at [1432, 265] on div "Submitted 11 Sort By Created date Required date Order number Customer name Most…" at bounding box center [1101, 428] width 2227 height 582
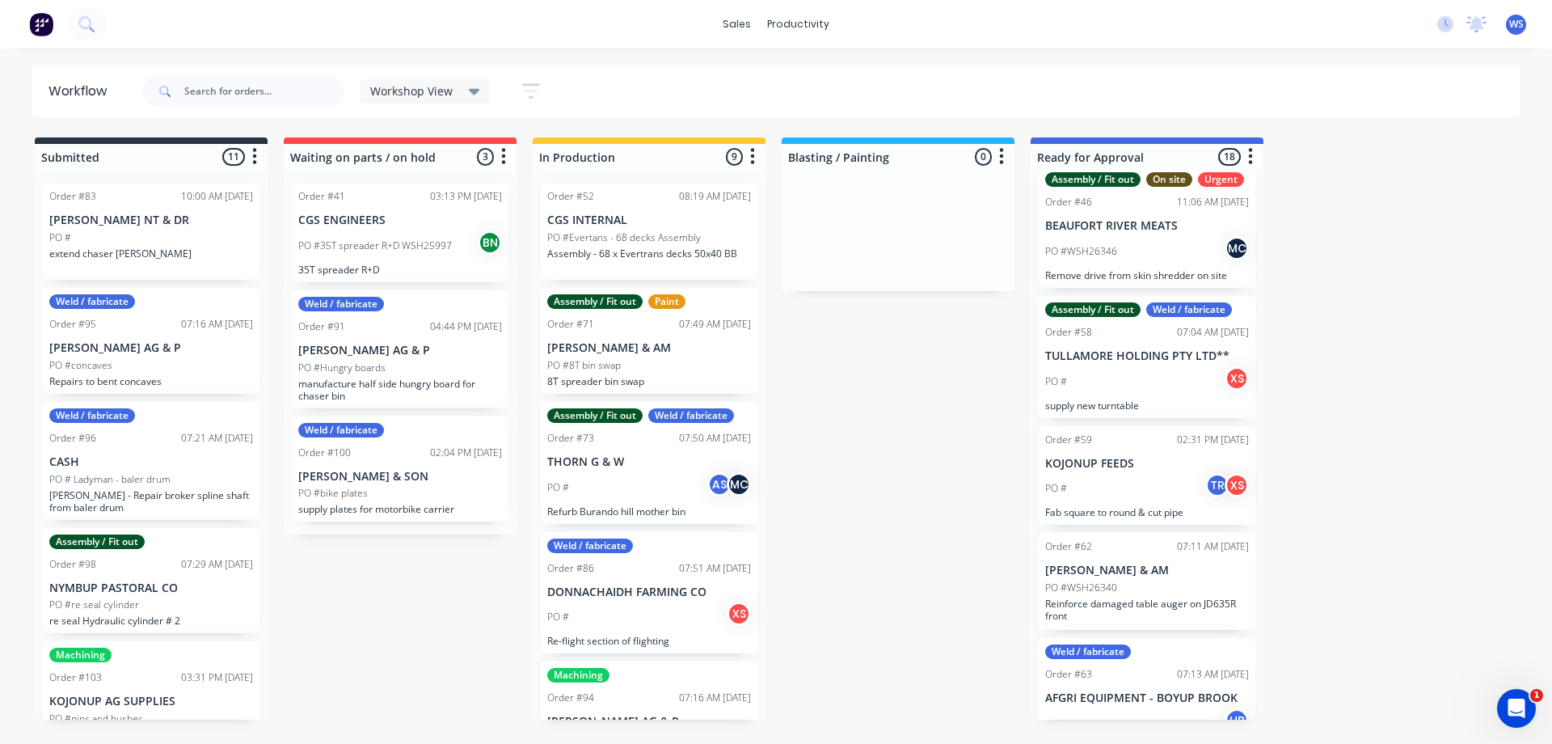
scroll to position [0, 0]
